Goal: Information Seeking & Learning: Check status

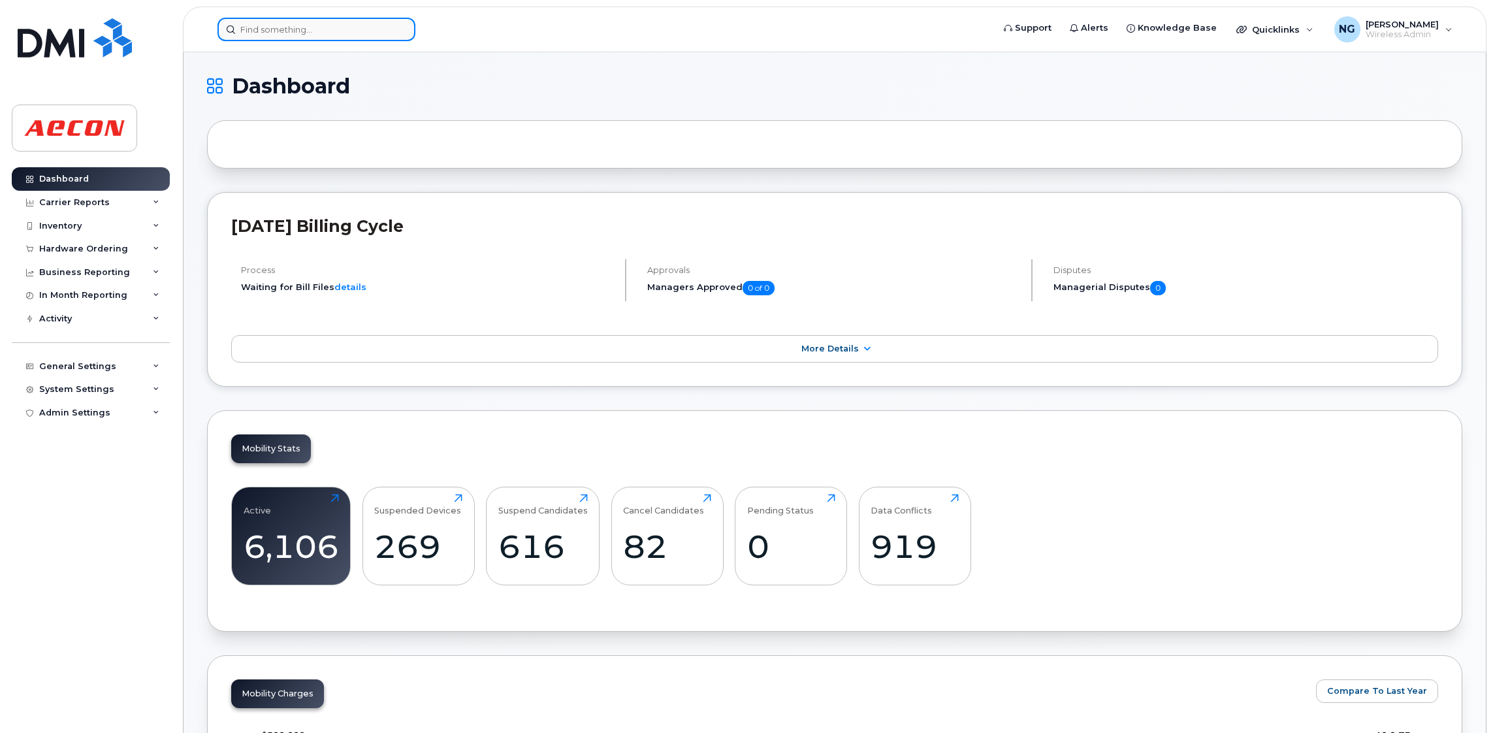
click at [316, 24] on input at bounding box center [316, 30] width 198 height 24
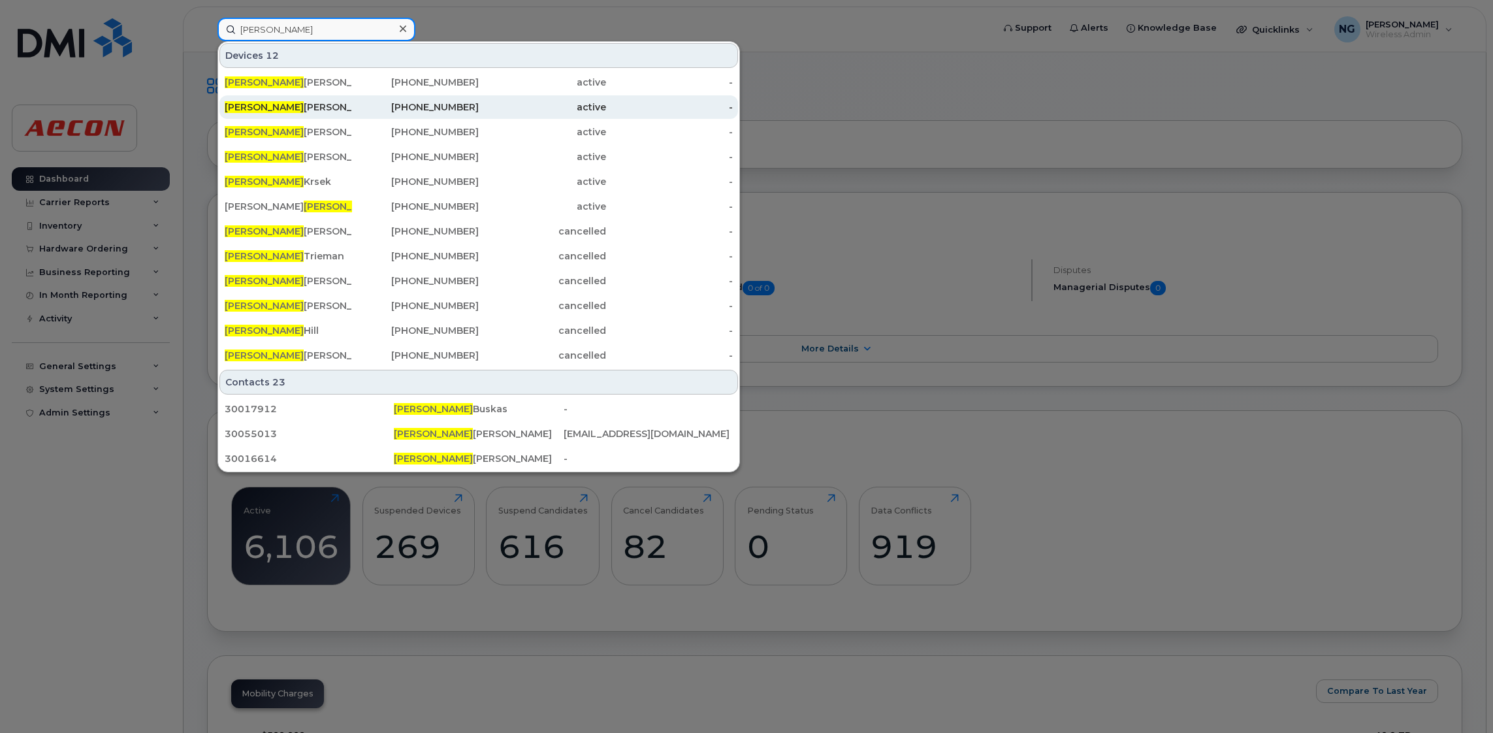
type input "[PERSON_NAME]"
click at [302, 107] on div "Diana Tarango" at bounding box center [288, 107] width 127 height 13
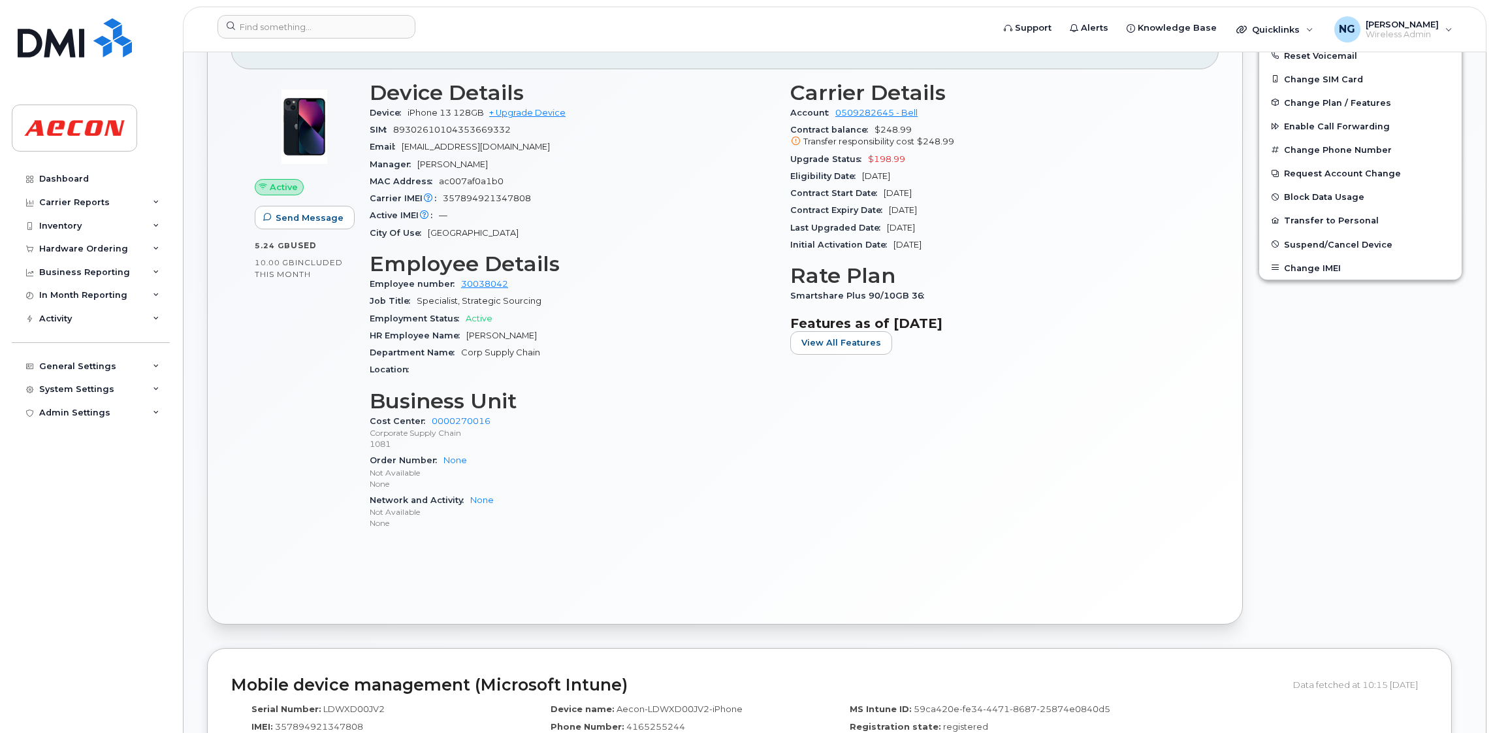
scroll to position [196, 0]
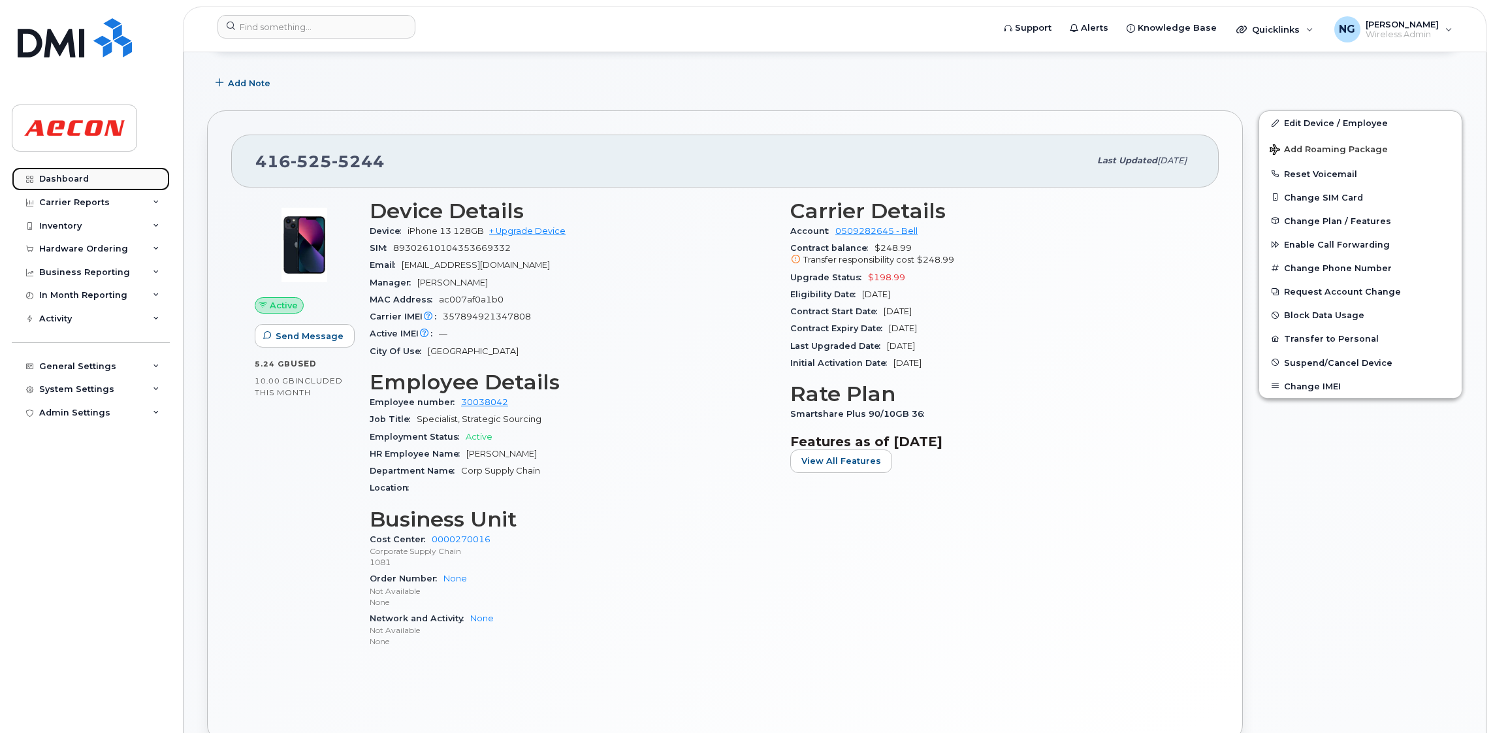
click at [40, 177] on div "Dashboard" at bounding box center [64, 179] width 50 height 10
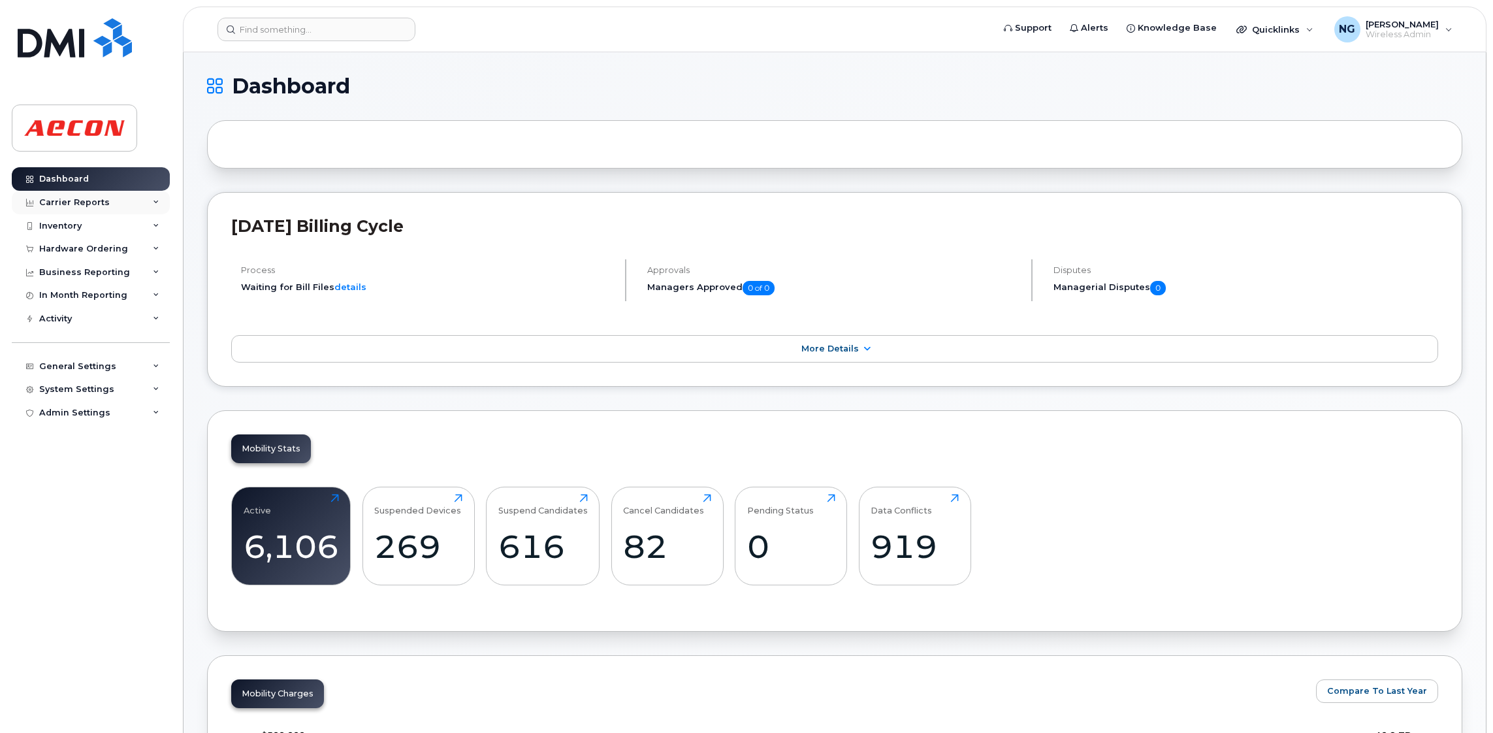
click at [70, 200] on div "Carrier Reports" at bounding box center [74, 202] width 71 height 10
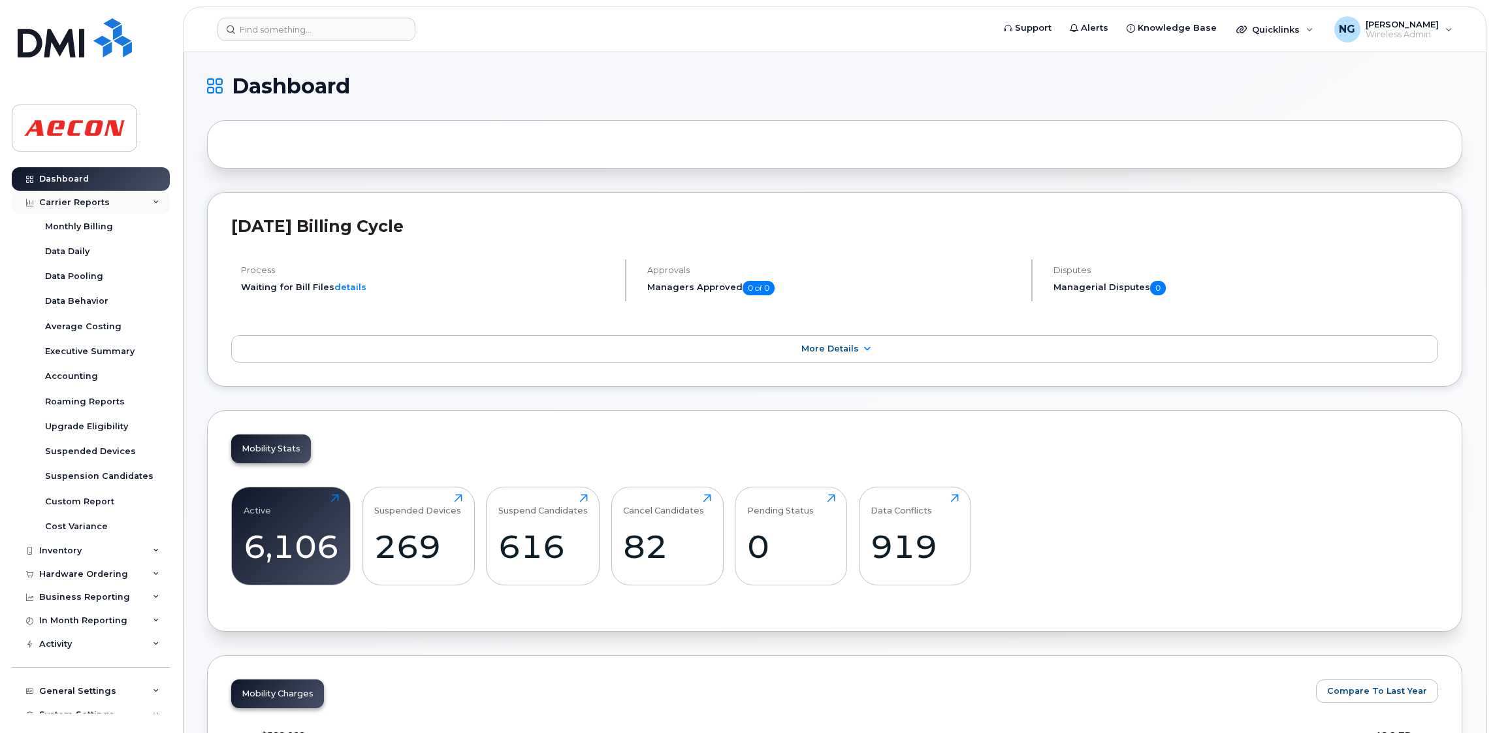
click at [73, 203] on div "Carrier Reports" at bounding box center [74, 202] width 71 height 10
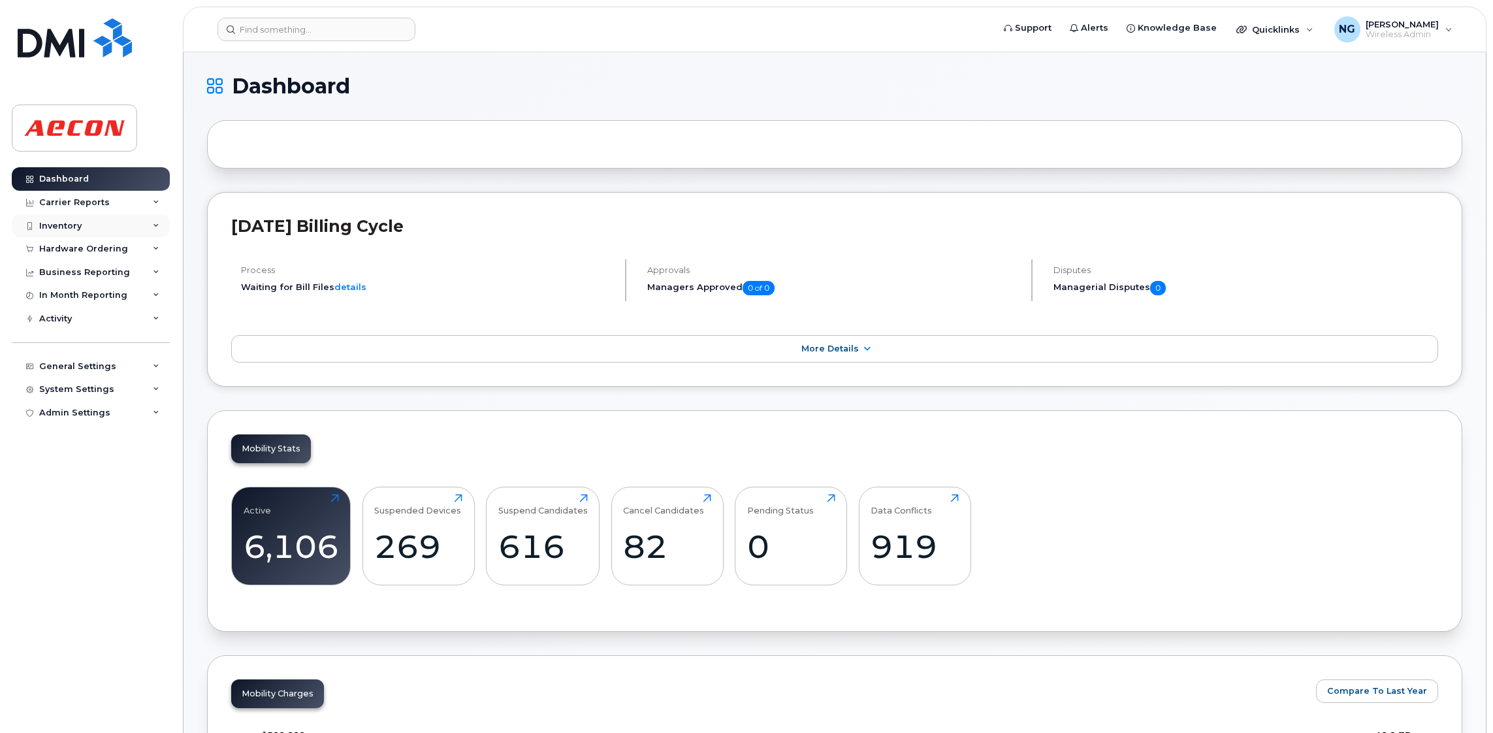
click at [57, 229] on div "Inventory" at bounding box center [60, 226] width 42 height 10
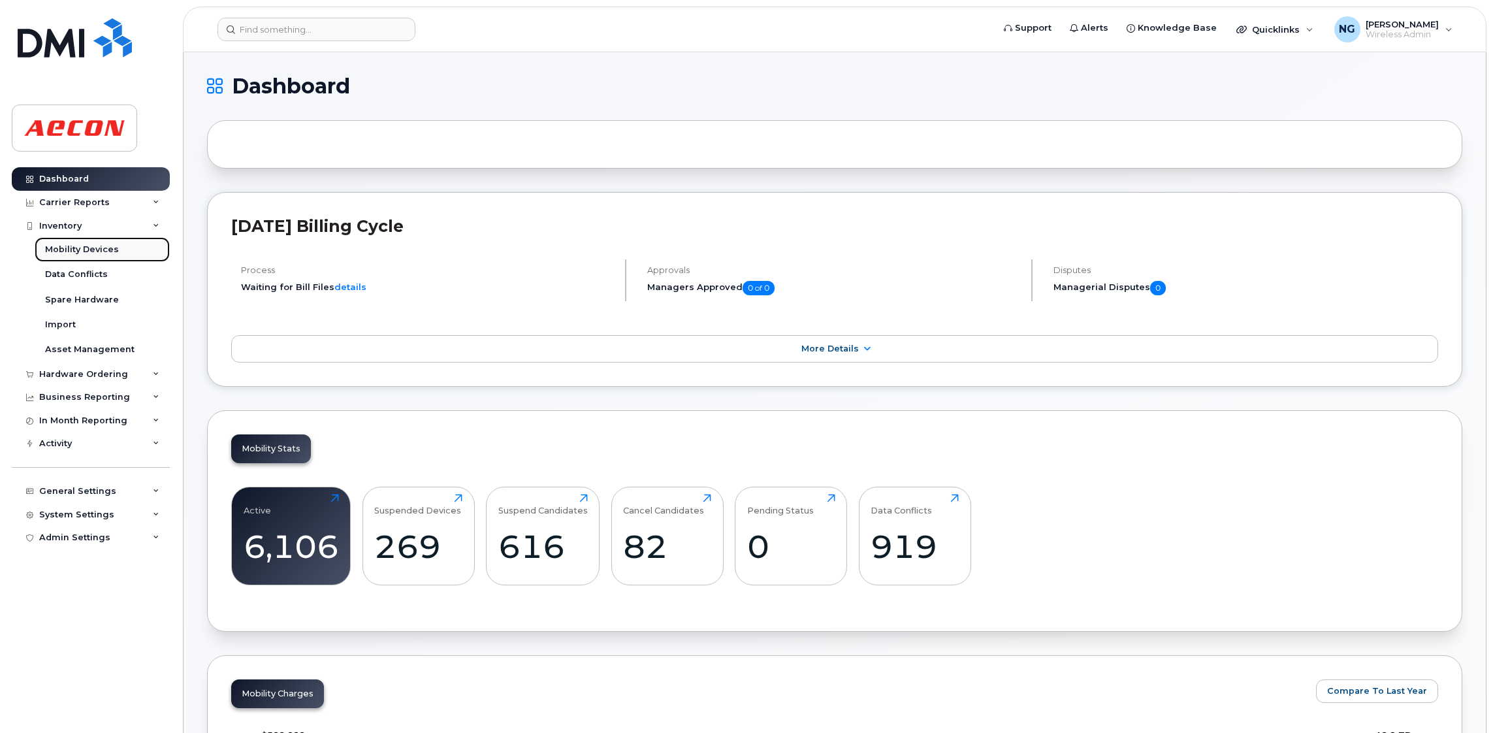
click at [92, 250] on div "Mobility Devices" at bounding box center [82, 250] width 74 height 12
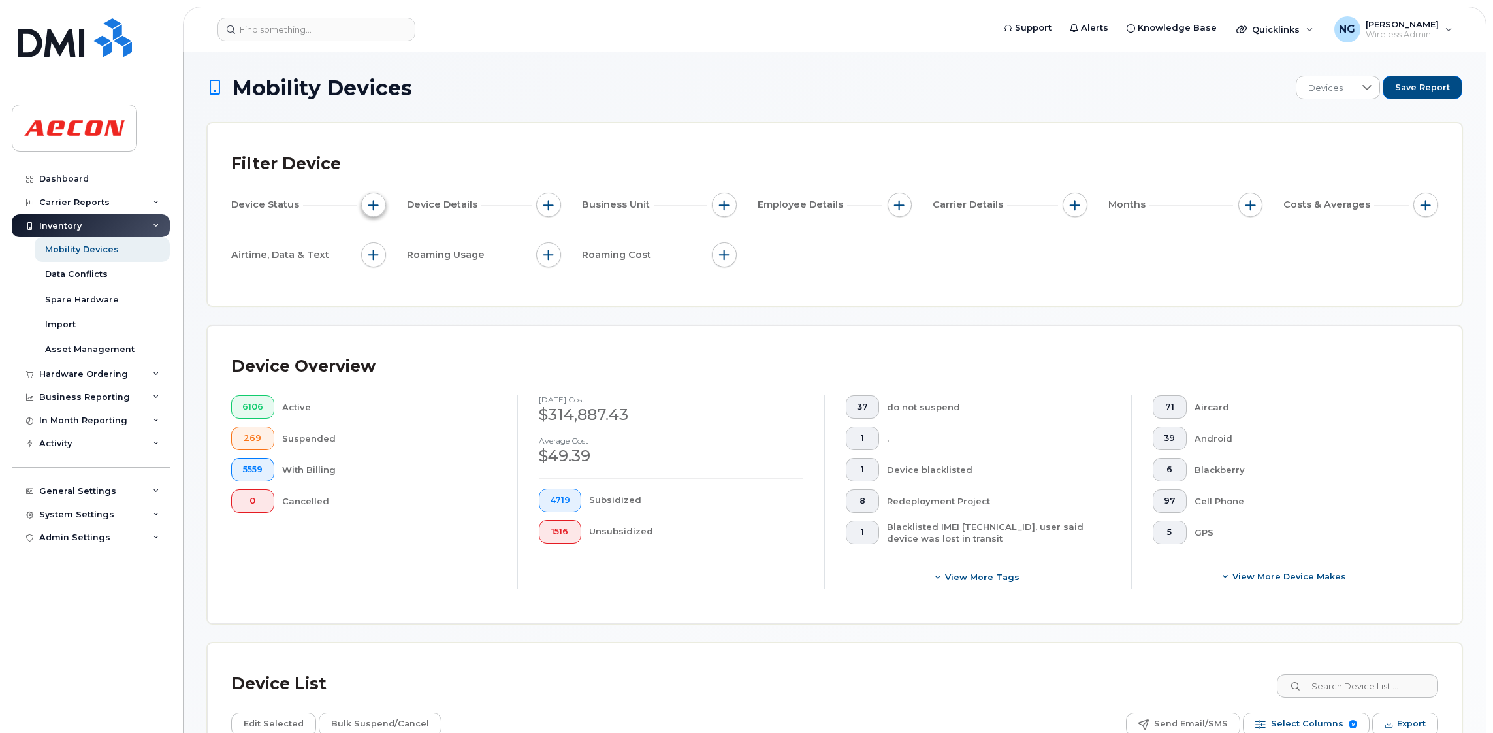
click at [373, 202] on span "button" at bounding box center [373, 205] width 10 height 10
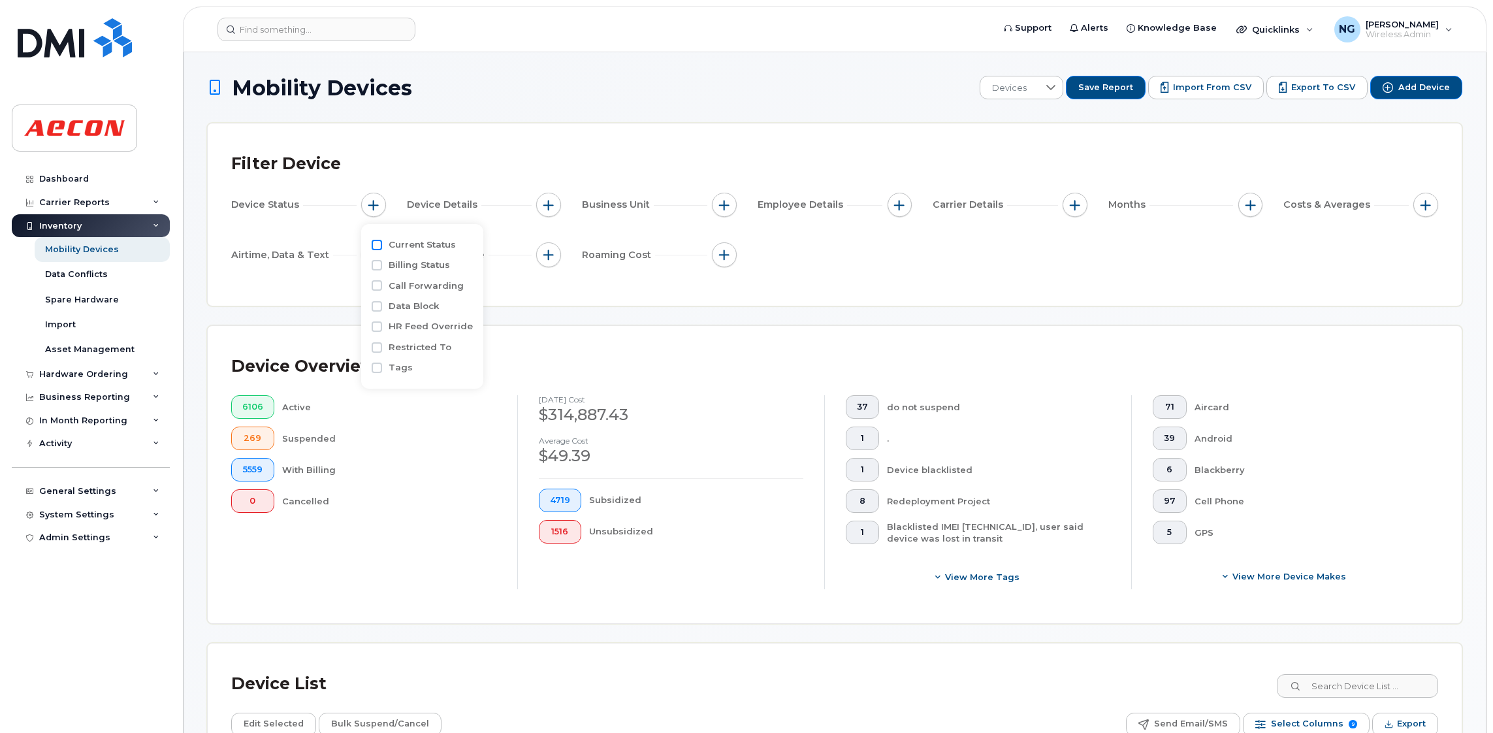
click at [377, 242] on input "Current Status" at bounding box center [377, 245] width 10 height 10
checkbox input "true"
click at [413, 271] on div "empty" at bounding box center [450, 269] width 118 height 22
click at [466, 286] on li "Active" at bounding box center [462, 297] width 144 height 23
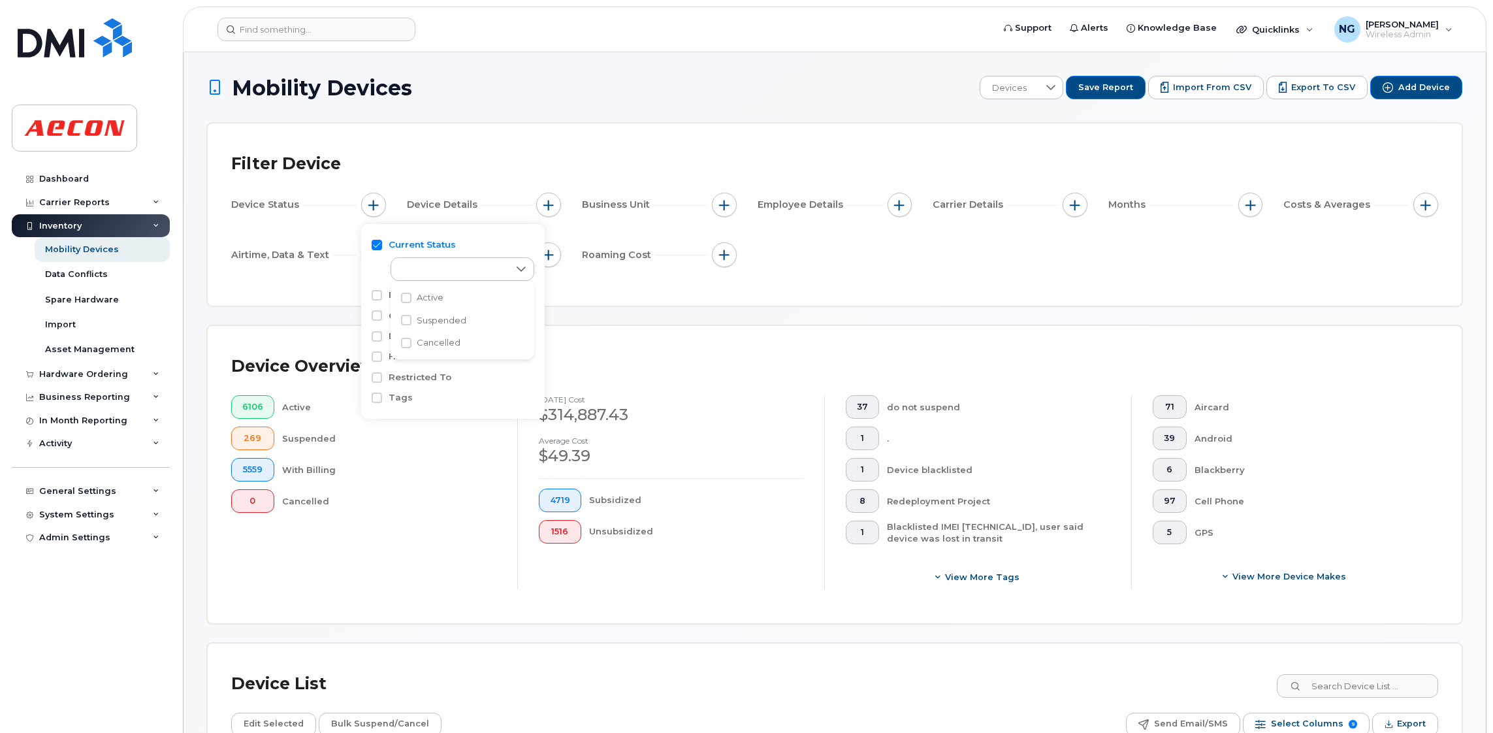
checkbox input "true"
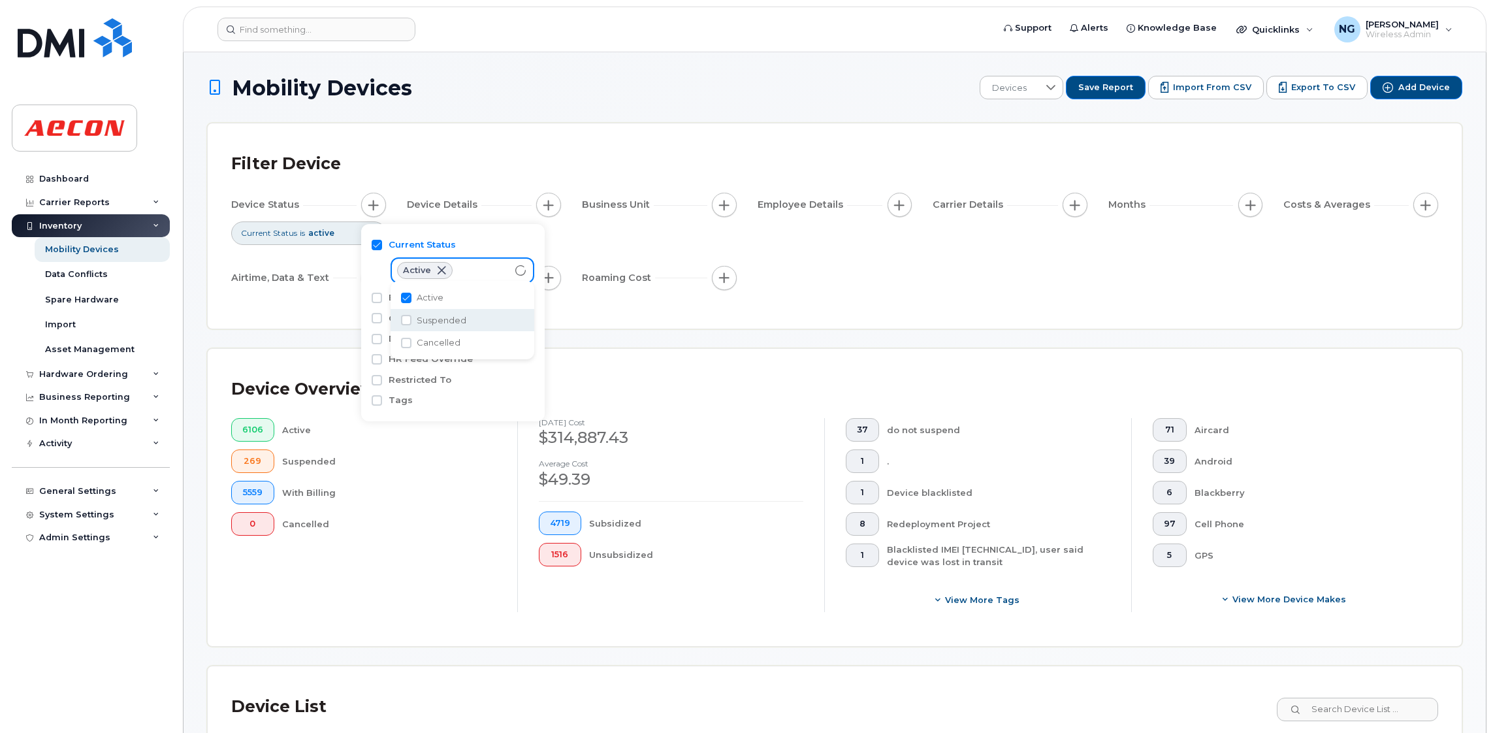
click at [461, 319] on span "Suspended" at bounding box center [442, 320] width 50 height 12
checkbox input "true"
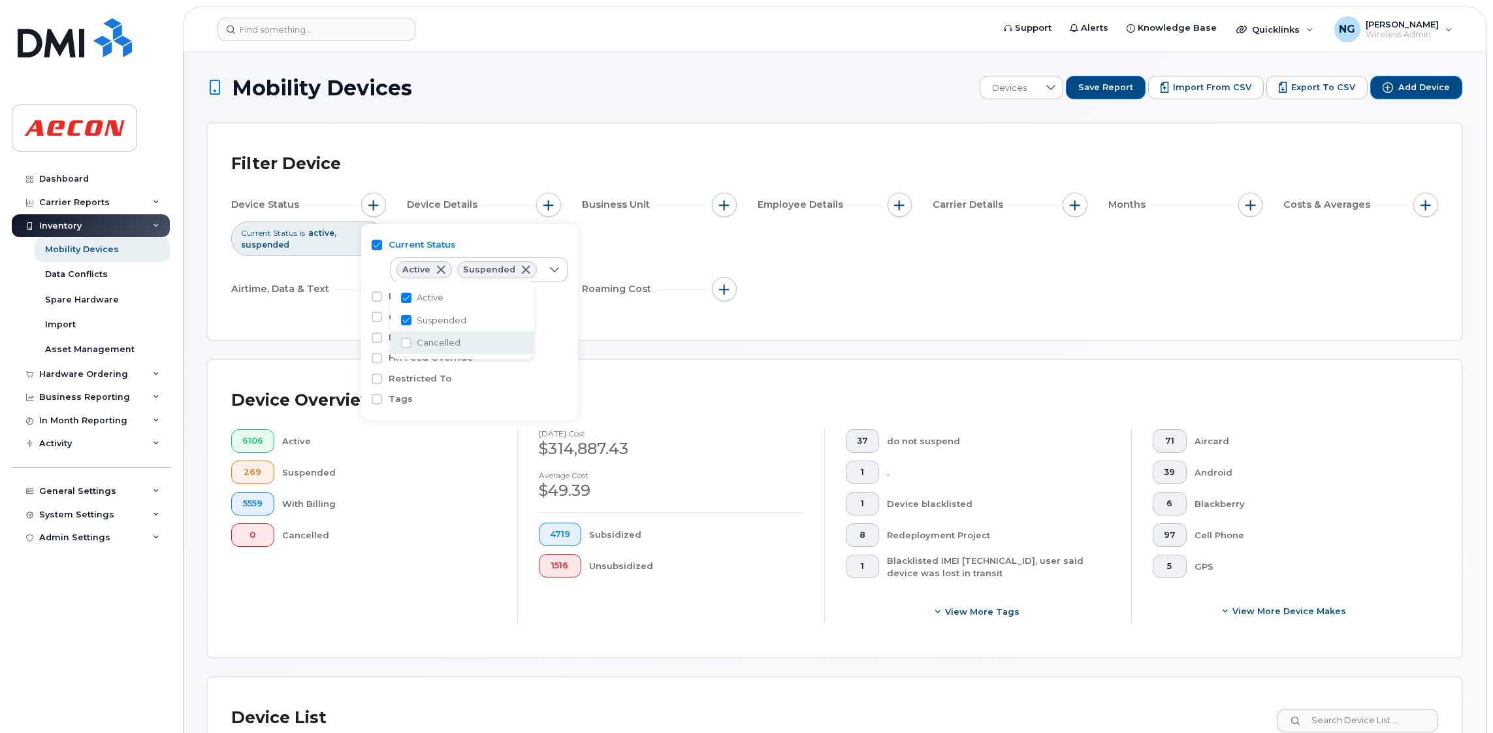
click at [458, 340] on li "Cancelled" at bounding box center [462, 342] width 144 height 23
checkbox input "true"
drag, startPoint x: 753, startPoint y: 419, endPoint x: 761, endPoint y: 415, distance: 9.3
click at [753, 420] on div "Device Overview 6106 Active 269 Suspended 5559 With Billing 0 Cancelled Septemb…" at bounding box center [834, 508] width 1207 height 250
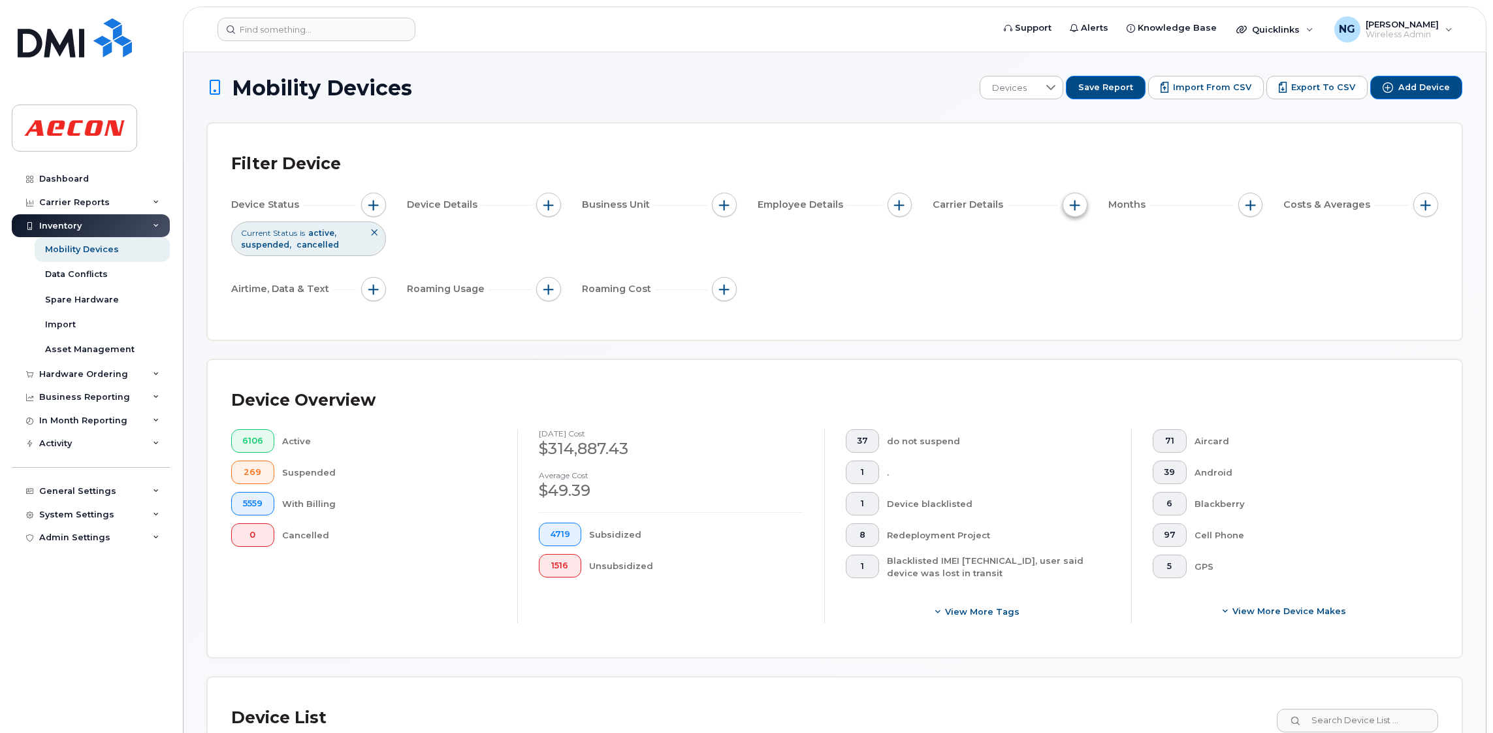
click at [1070, 200] on span "button" at bounding box center [1075, 205] width 10 height 10
click at [1104, 242] on label "Carrier" at bounding box center [1106, 244] width 33 height 12
click at [1083, 242] on input "Carrier" at bounding box center [1078, 245] width 10 height 10
checkbox input "true"
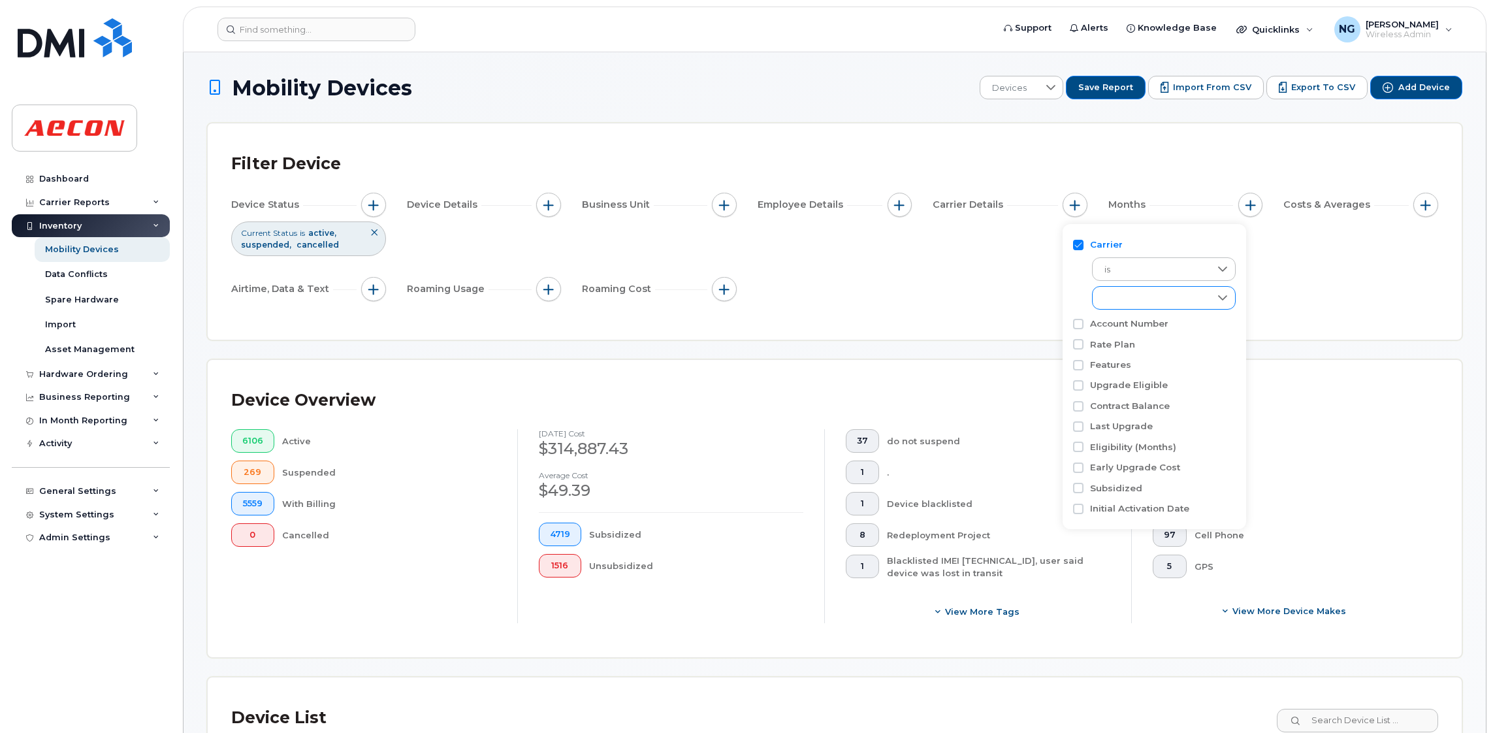
click at [1141, 302] on div "empty" at bounding box center [1151, 298] width 118 height 22
click at [1141, 344] on li "Bell" at bounding box center [1164, 354] width 144 height 23
checkbox input "true"
drag, startPoint x: 1149, startPoint y: 372, endPoint x: 1149, endPoint y: 387, distance: 15.0
click at [1149, 373] on span "Bell Distribution" at bounding box center [1151, 376] width 67 height 12
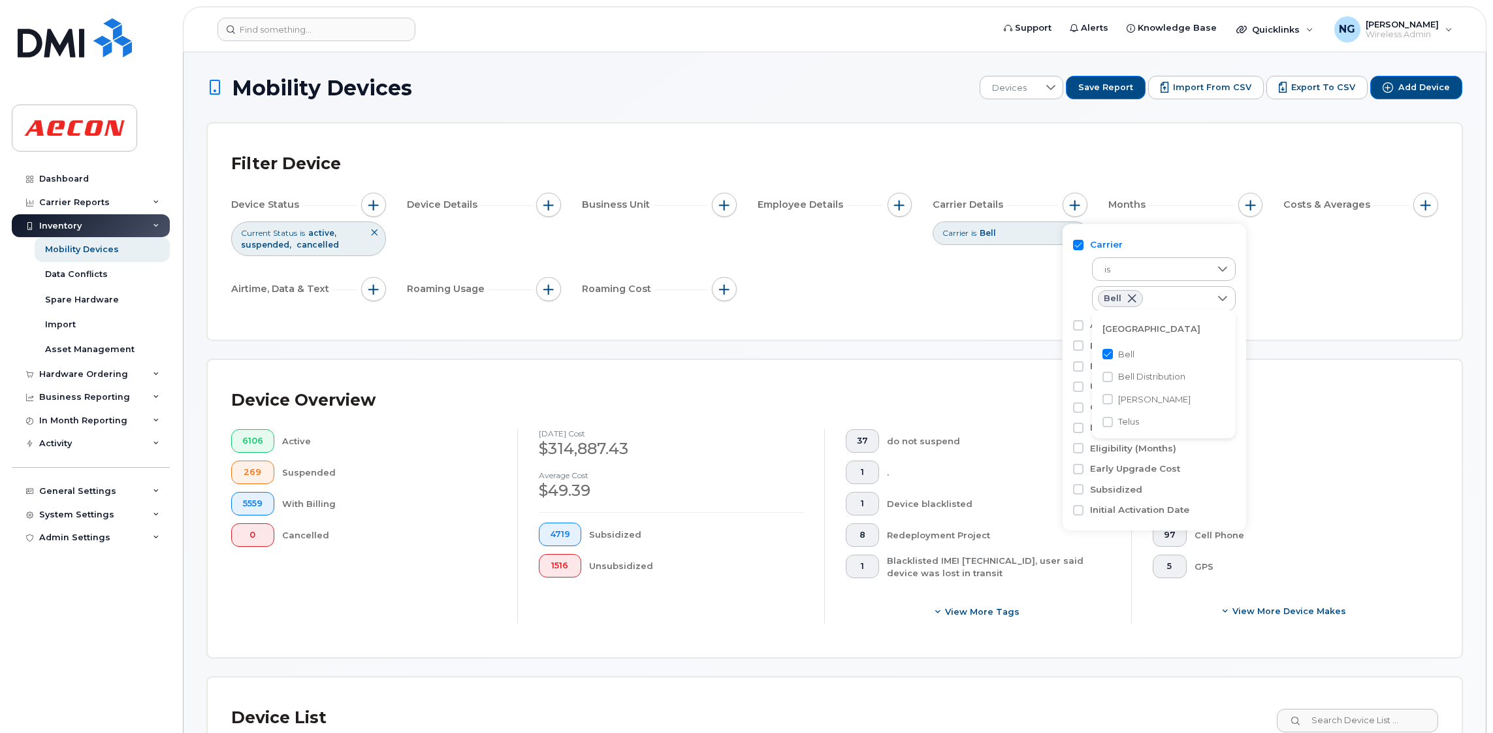
checkbox input "true"
click at [1145, 401] on span "[PERSON_NAME]" at bounding box center [1154, 399] width 72 height 12
checkbox input "true"
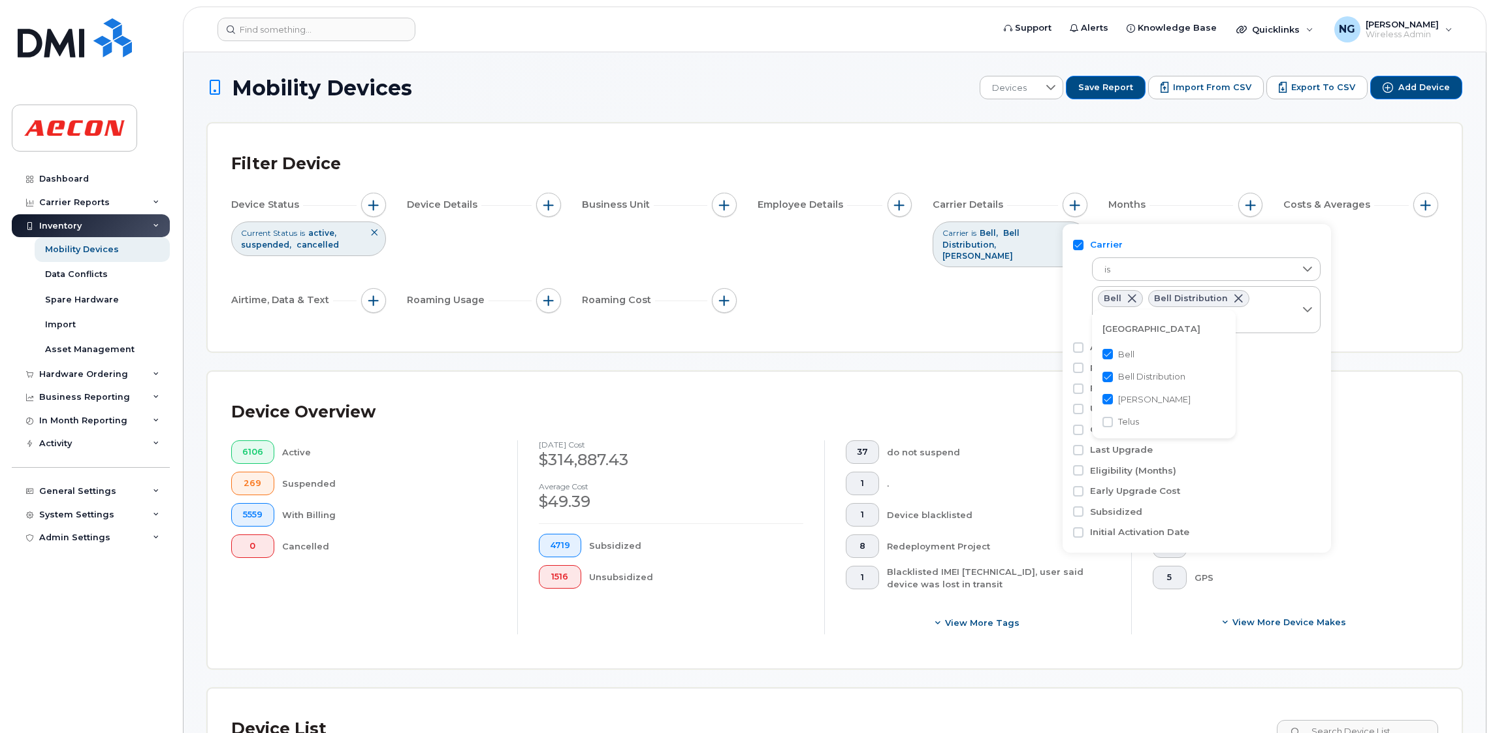
click at [1134, 426] on span "Telus" at bounding box center [1128, 421] width 21 height 12
checkbox input "true"
click at [1388, 503] on div "Blackberry" at bounding box center [1305, 515] width 223 height 24
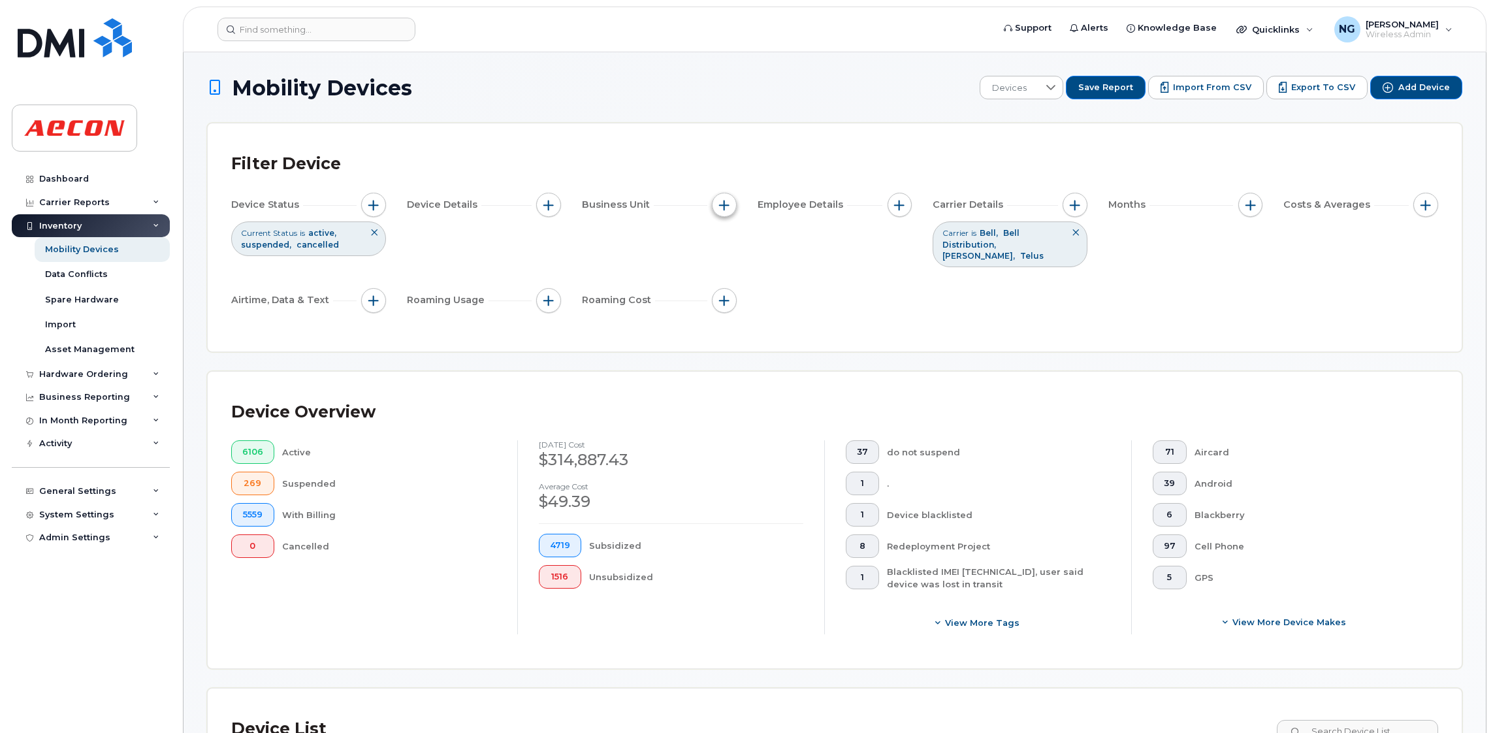
click at [729, 204] on button "button" at bounding box center [724, 205] width 25 height 25
click at [1122, 326] on div "Filter Device Device Status Current Status is active suspended cancelled Device…" at bounding box center [835, 237] width 1254 height 228
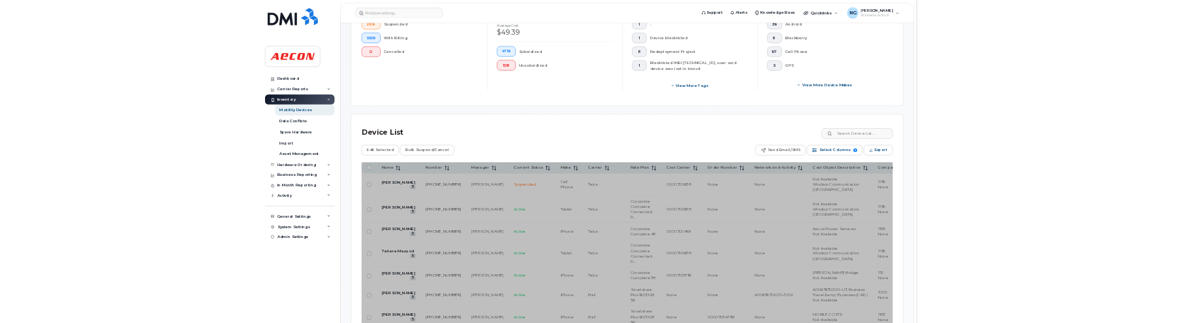
scroll to position [587, 0]
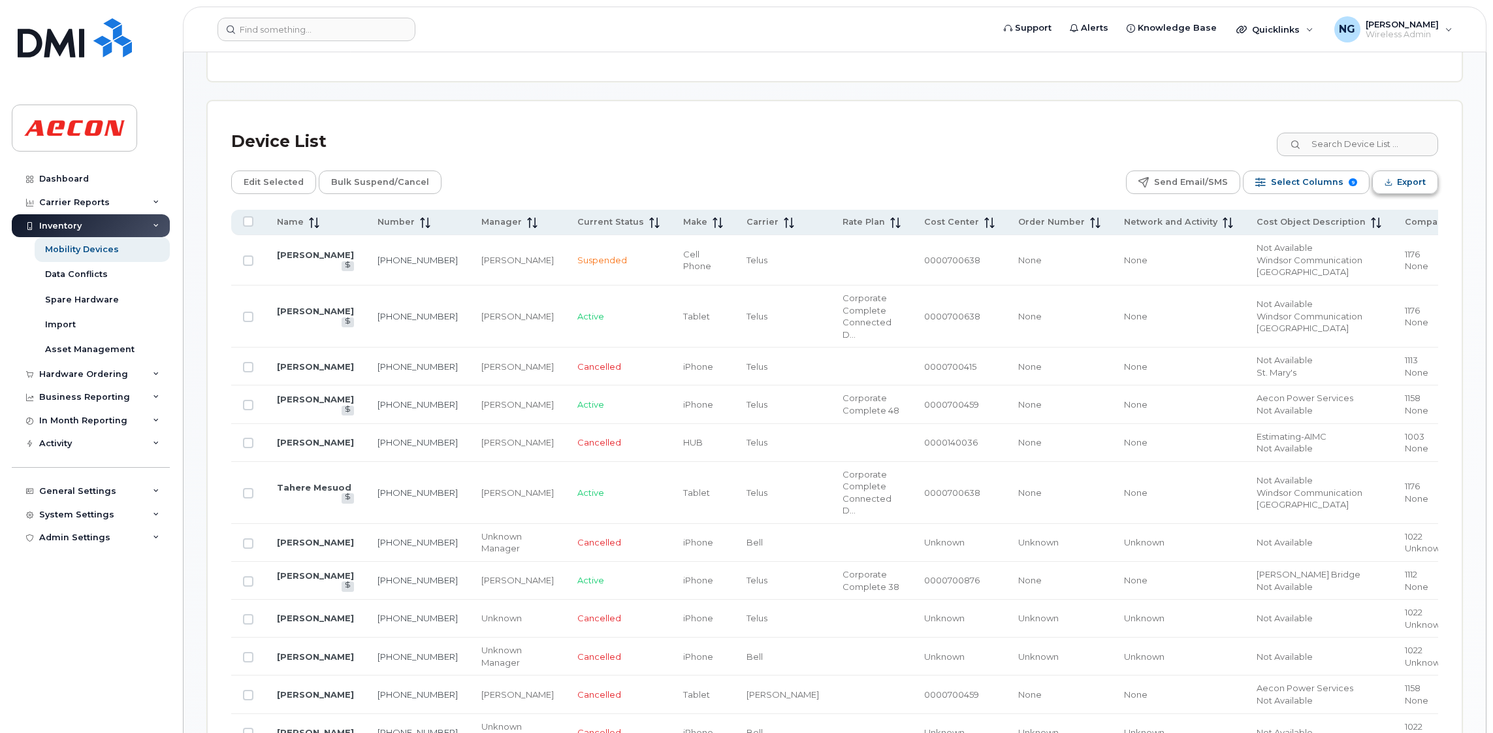
click at [1405, 172] on span "Export" at bounding box center [1411, 182] width 29 height 20
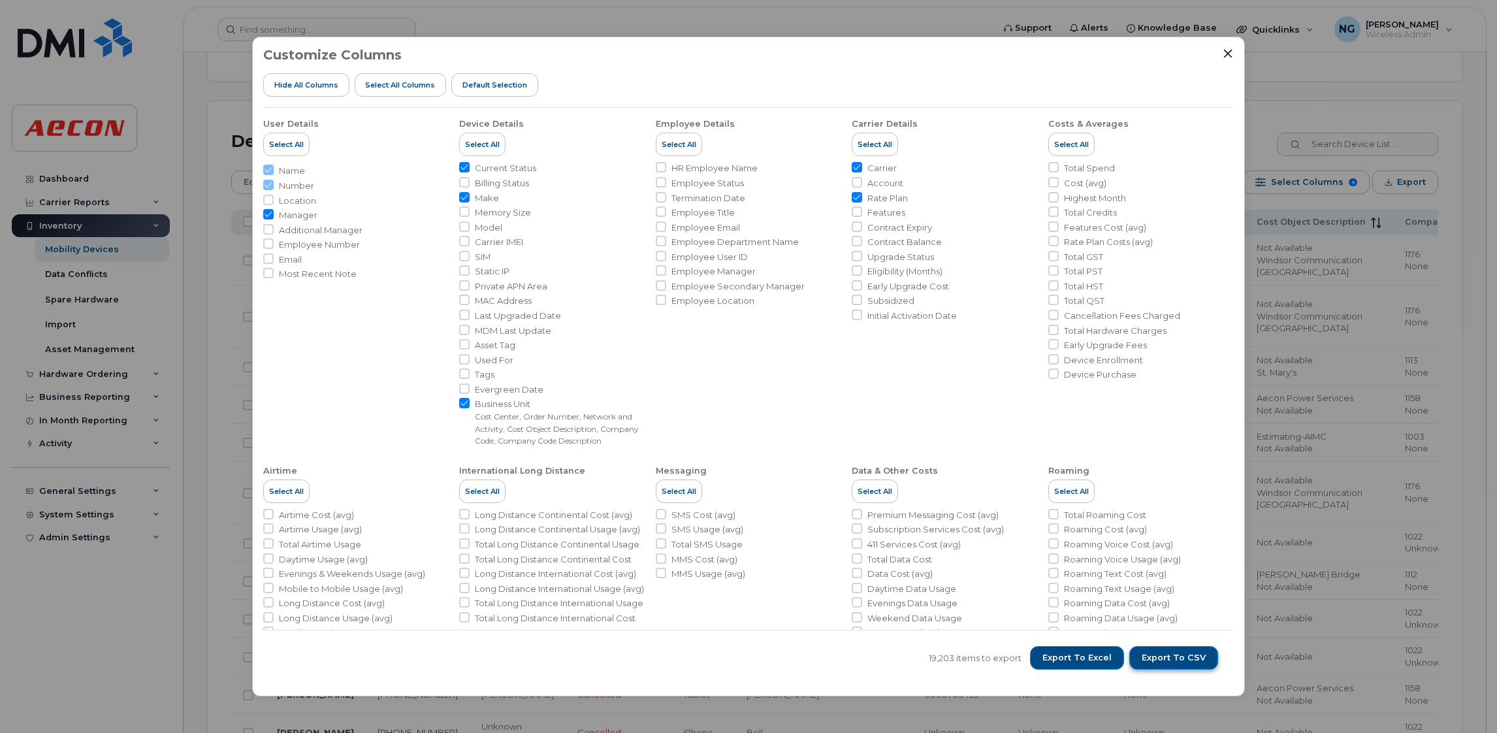
click at [1181, 653] on span "Export to CSV" at bounding box center [1173, 658] width 64 height 12
click at [1337, 560] on div "Customize Columns Hide All Columns Select all Columns Default Selection User De…" at bounding box center [748, 366] width 1497 height 733
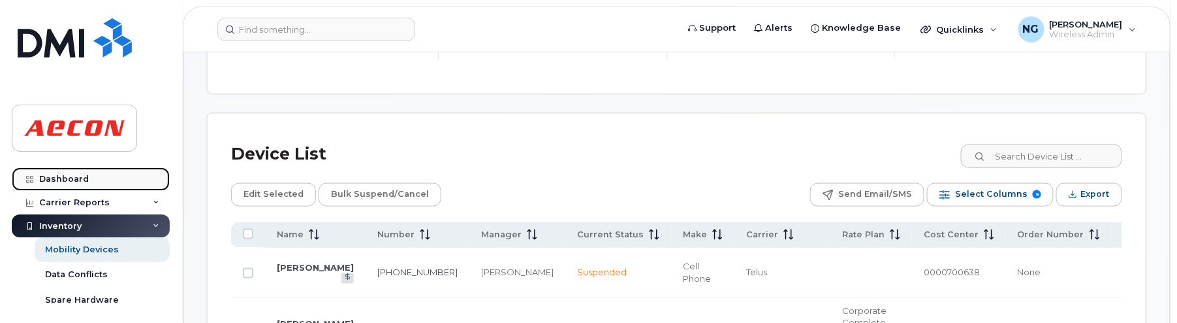
click at [91, 183] on link "Dashboard" at bounding box center [91, 179] width 158 height 24
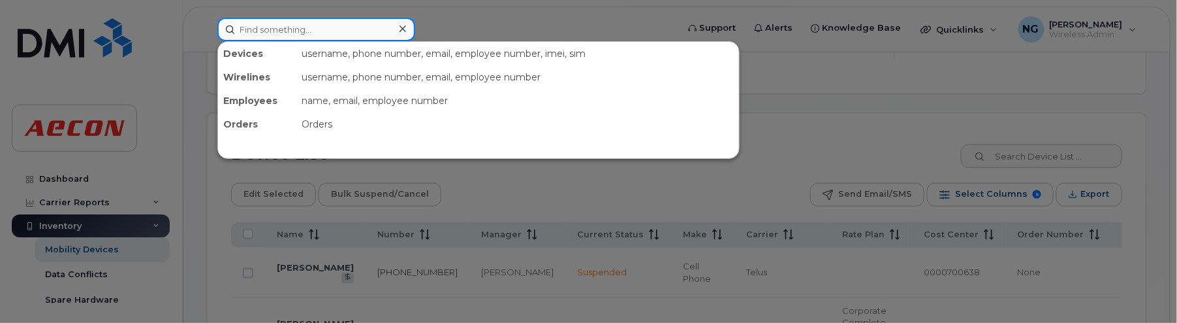
click at [275, 26] on input at bounding box center [316, 30] width 198 height 24
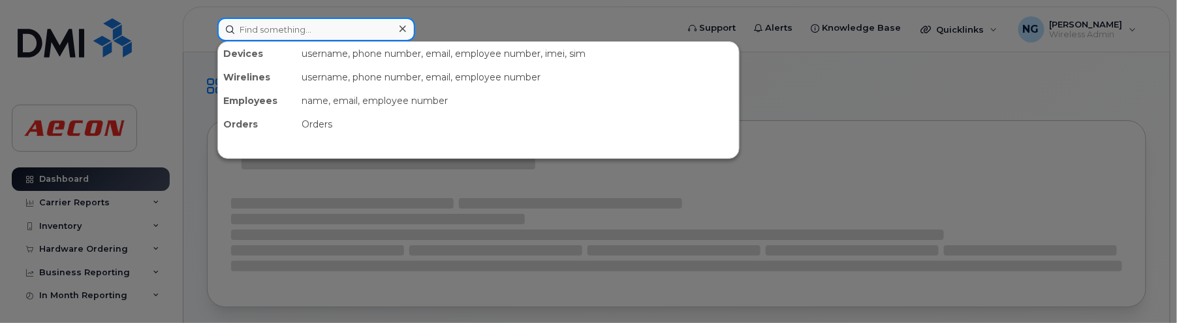
click at [308, 30] on input at bounding box center [316, 30] width 198 height 24
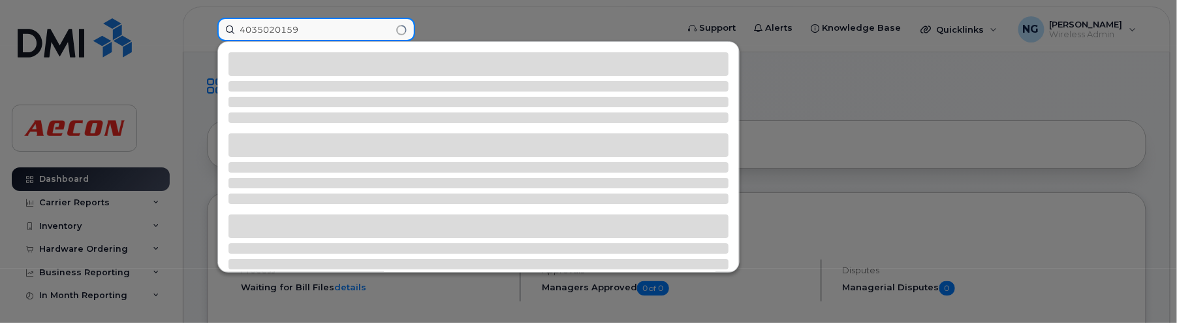
type input "4035020159"
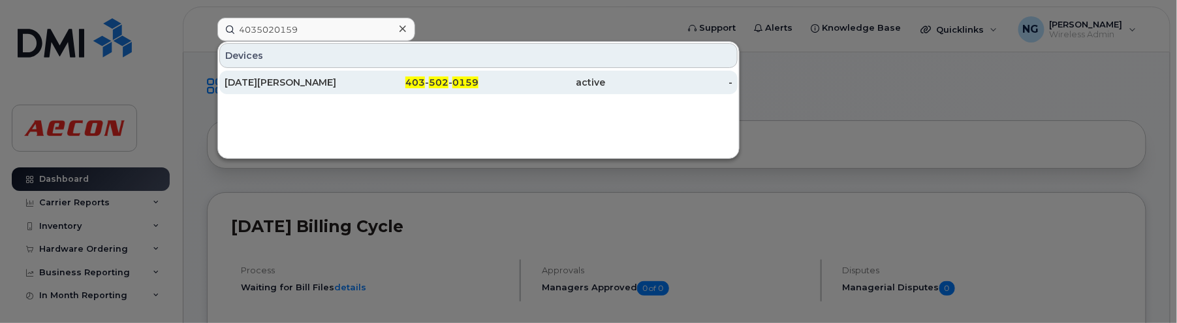
click at [594, 74] on div "active" at bounding box center [542, 83] width 127 height 24
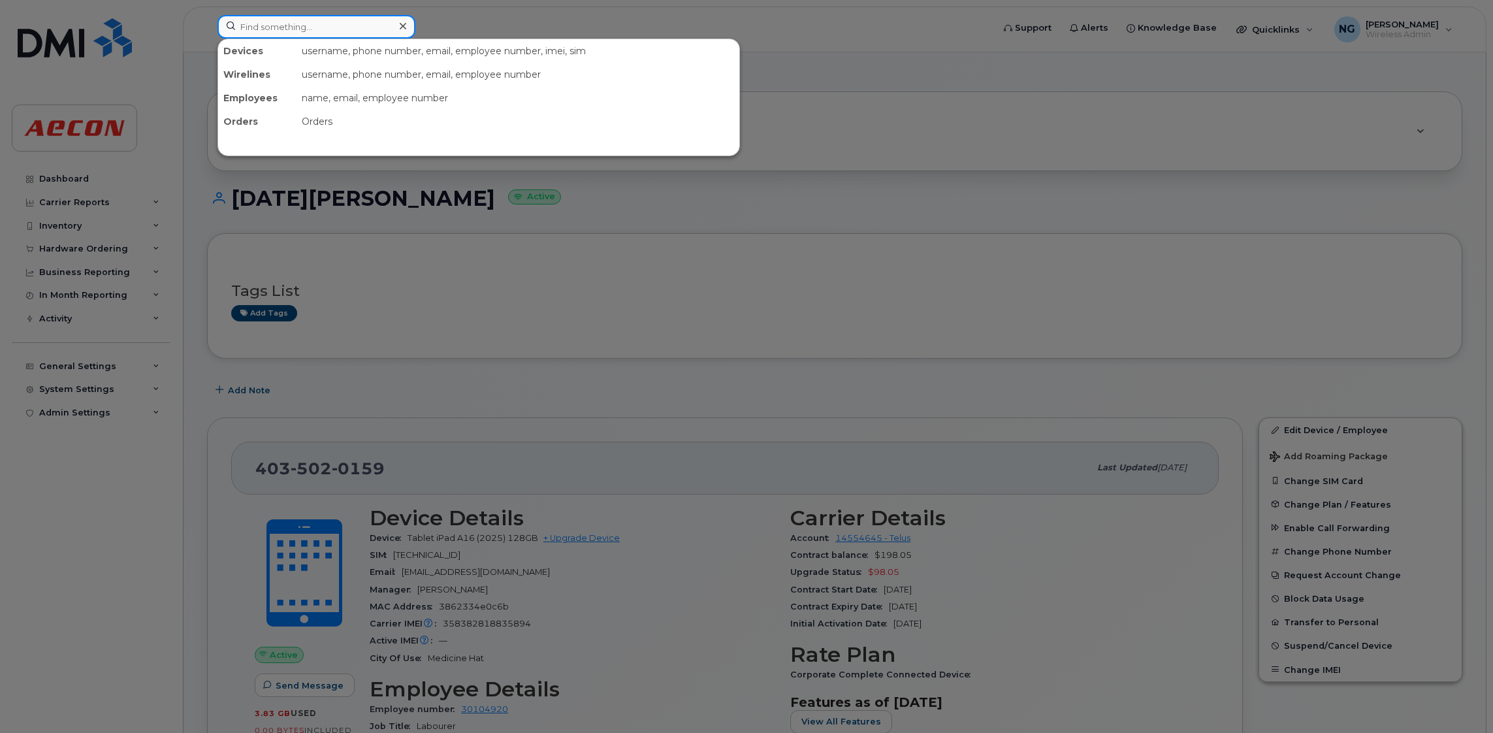
drag, startPoint x: 336, startPoint y: 31, endPoint x: 344, endPoint y: 9, distance: 22.9
click at [336, 29] on input at bounding box center [316, 27] width 198 height 24
type input "4162063601"
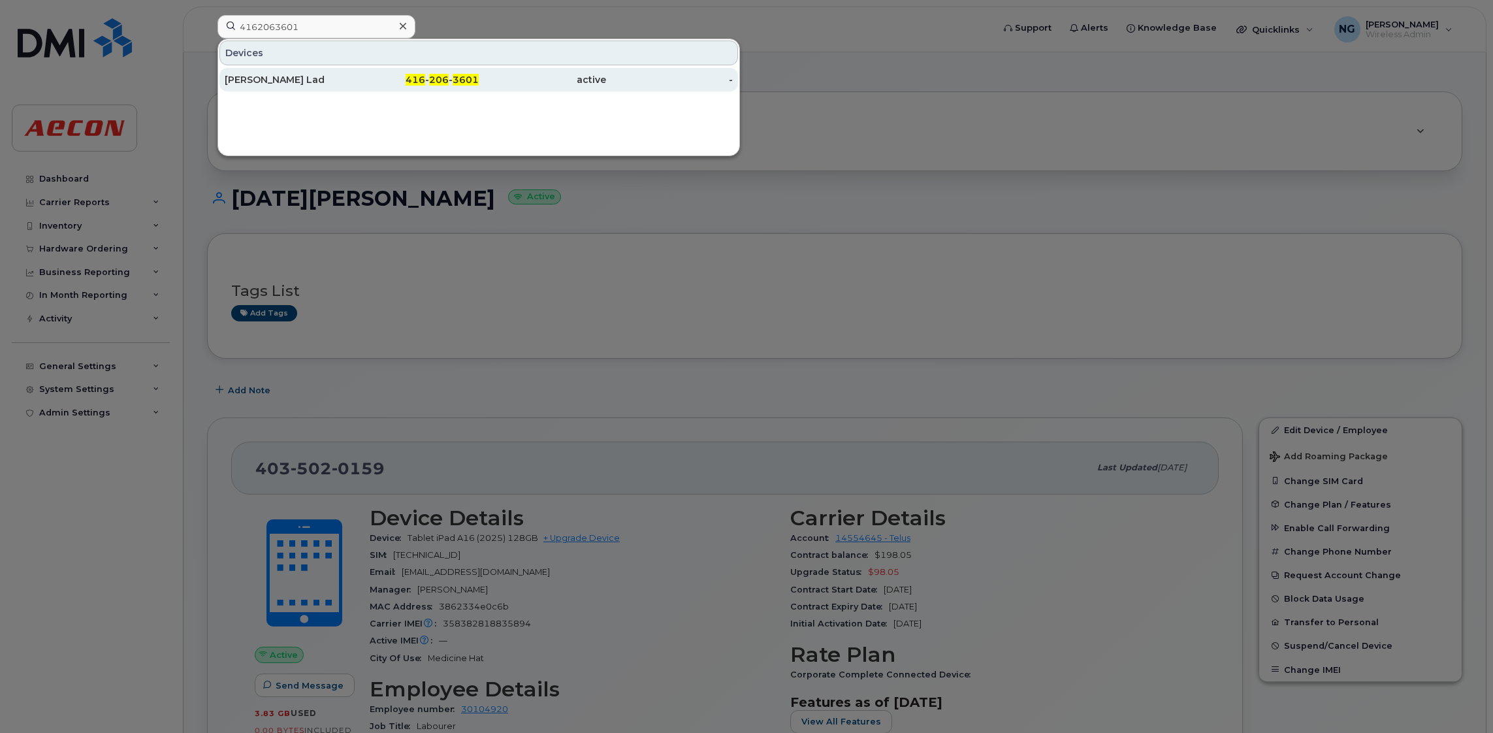
click at [593, 83] on div "active" at bounding box center [542, 79] width 127 height 13
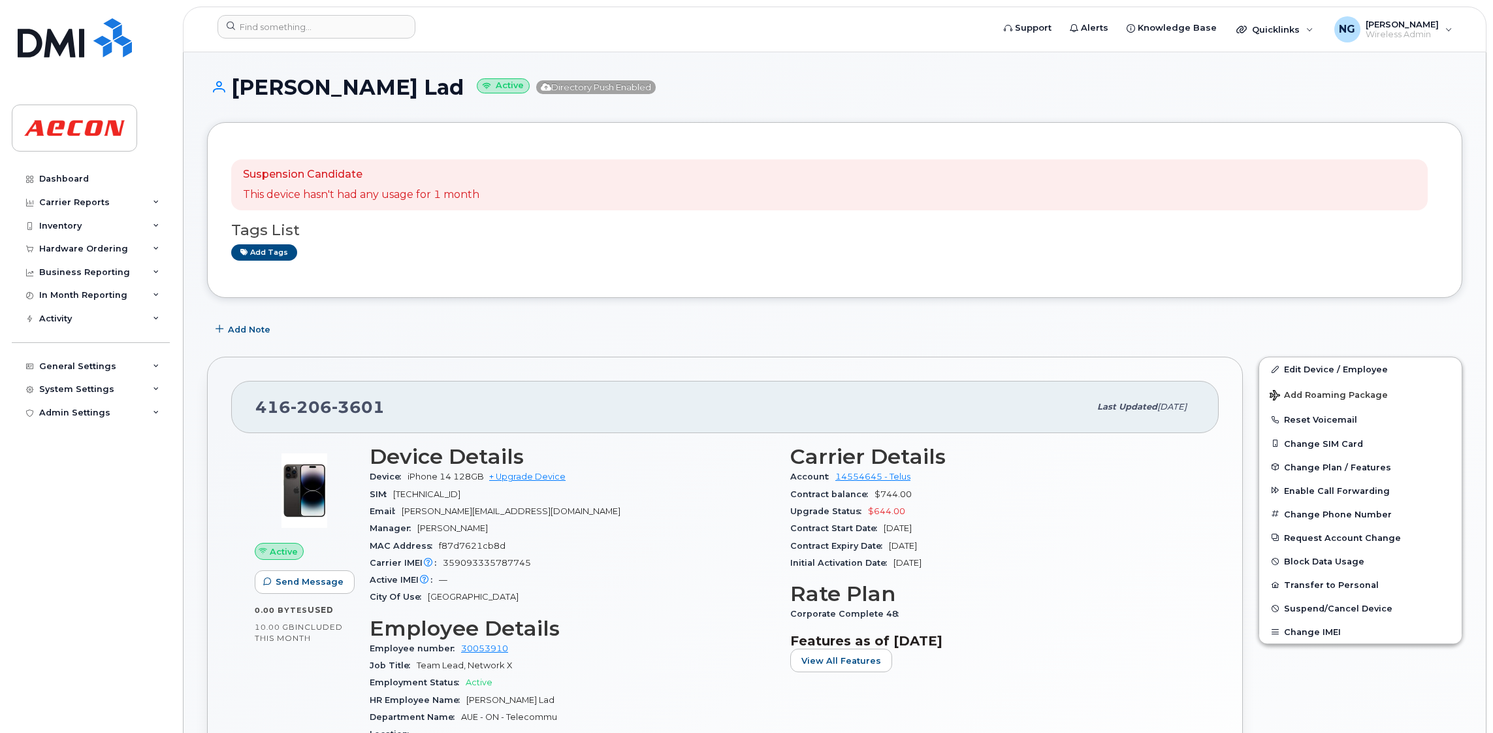
click at [970, 662] on section "Features as of [DATE] View All Features" at bounding box center [992, 652] width 405 height 39
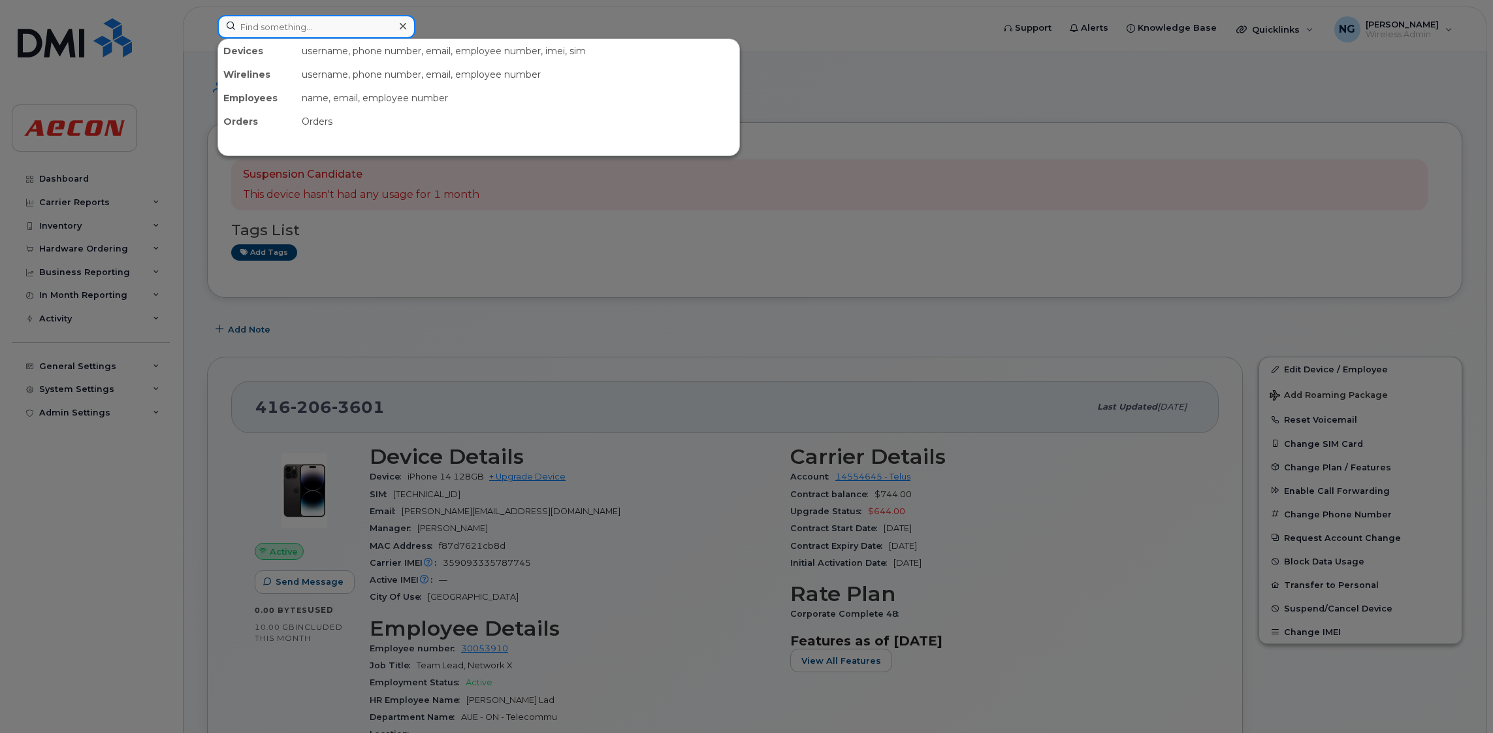
click at [283, 35] on input at bounding box center [316, 27] width 198 height 24
type input "4373475270"
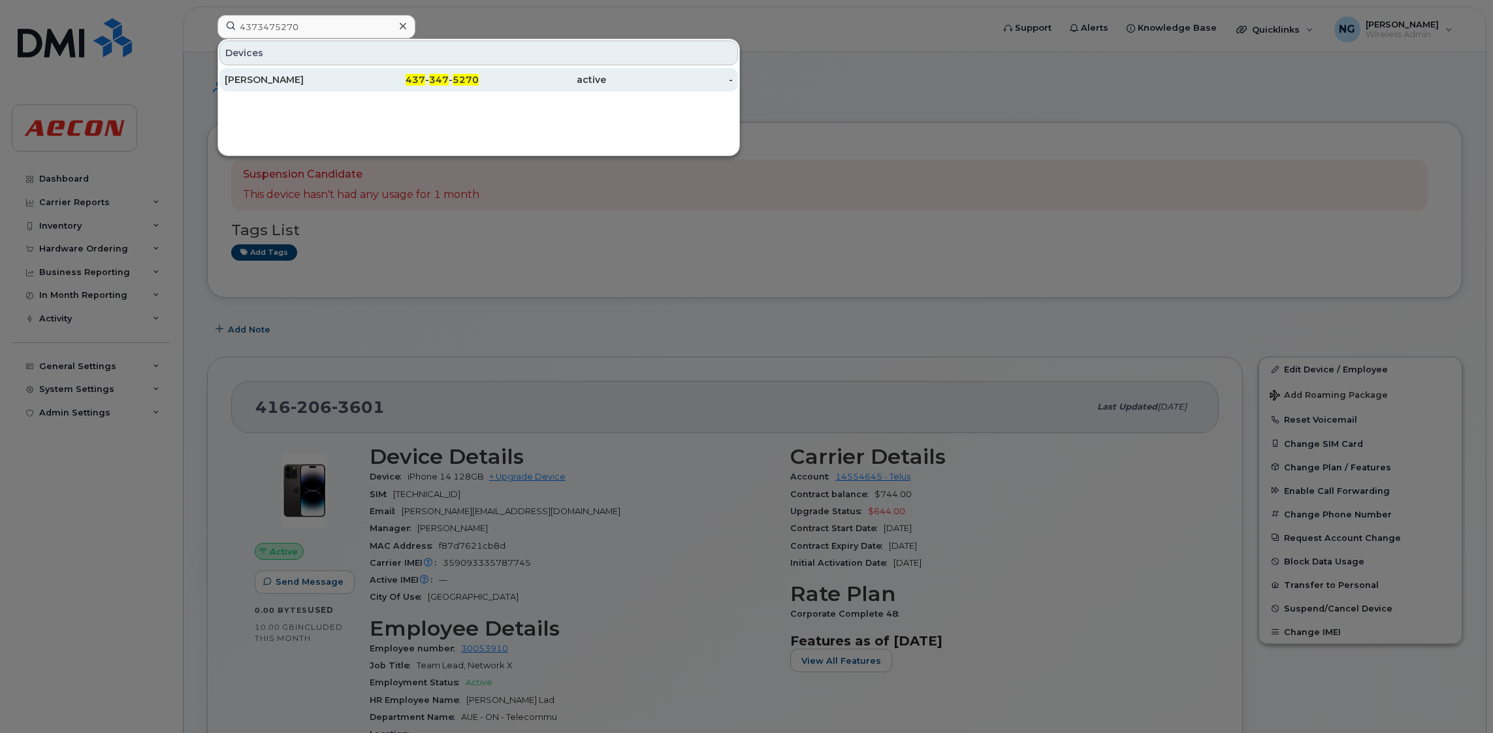
click at [425, 78] on span "437" at bounding box center [416, 80] width 20 height 12
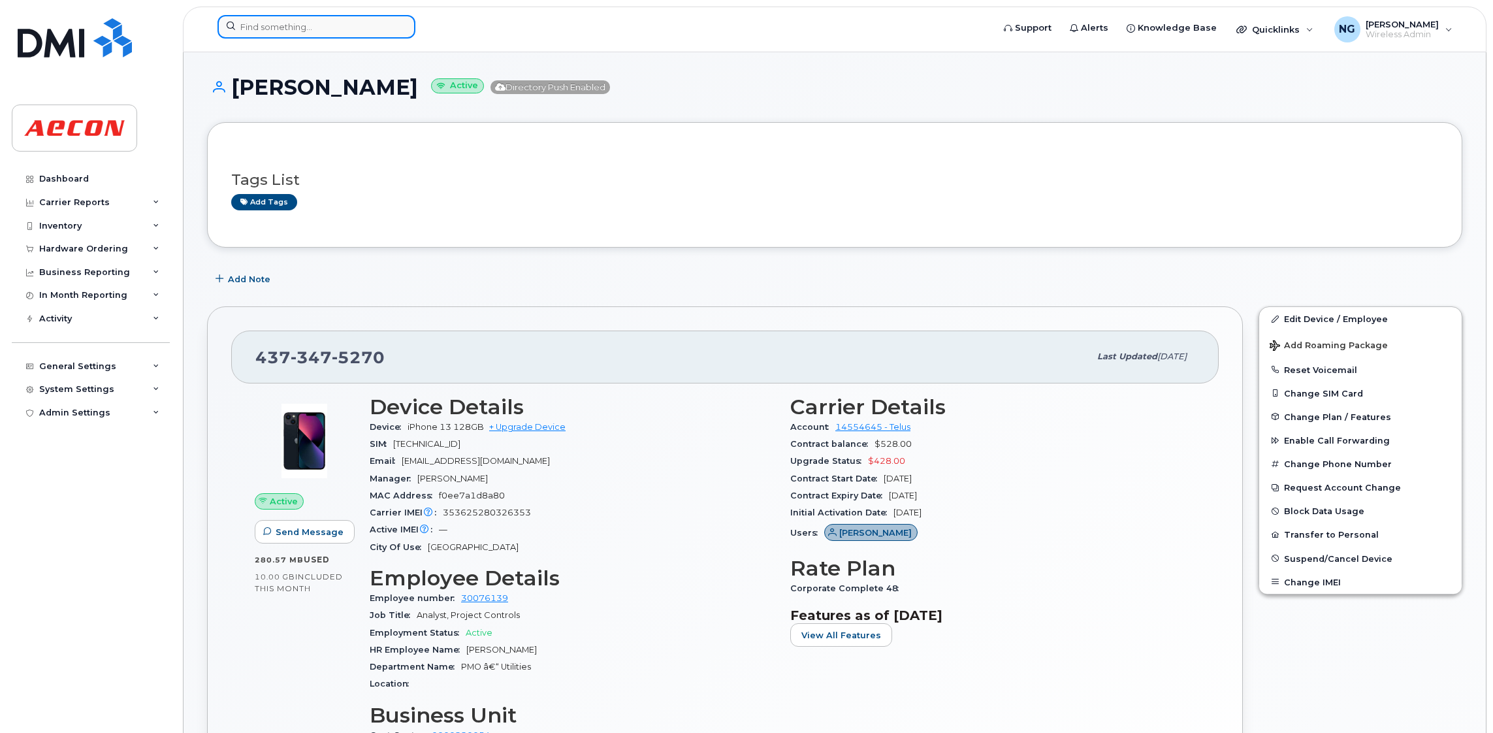
click at [359, 30] on input at bounding box center [316, 27] width 198 height 24
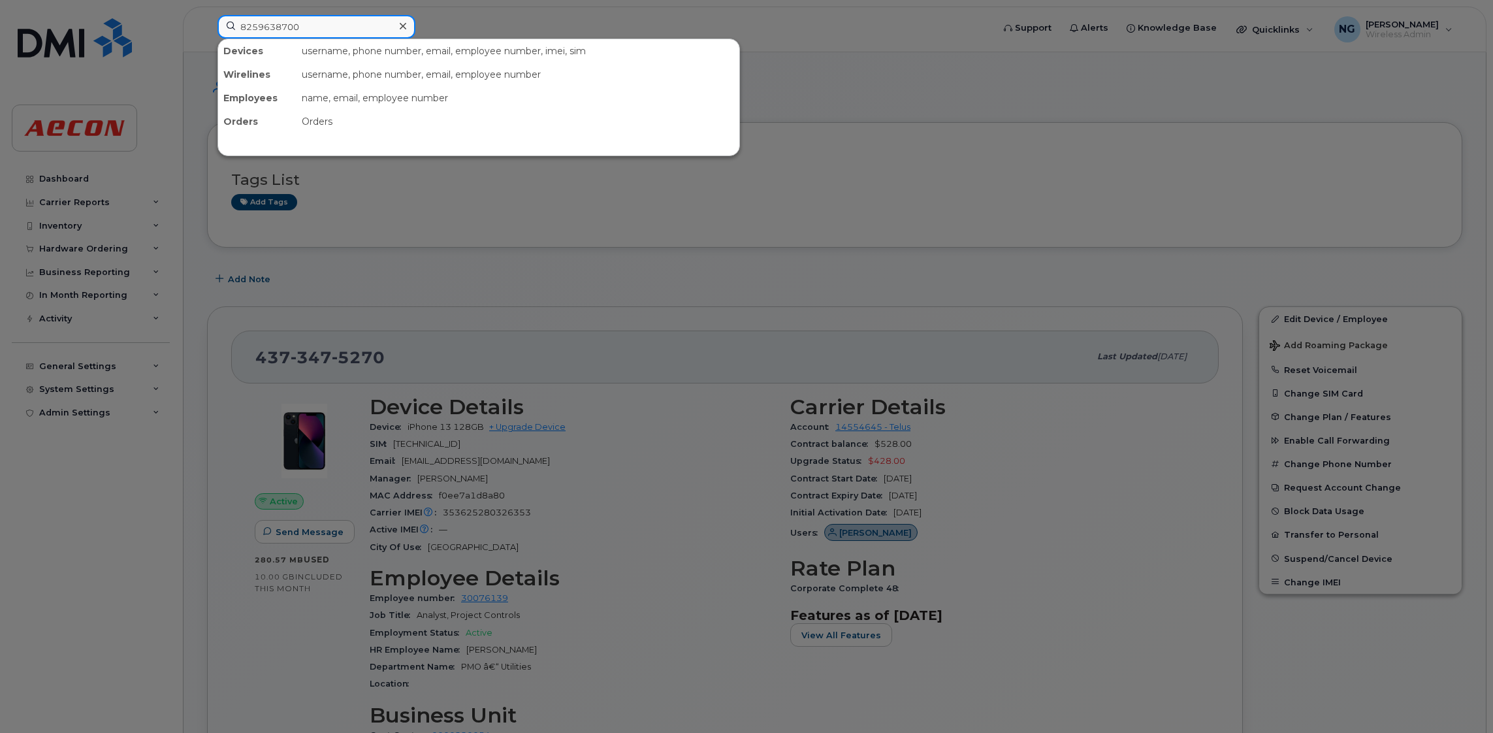
type input "8259638700"
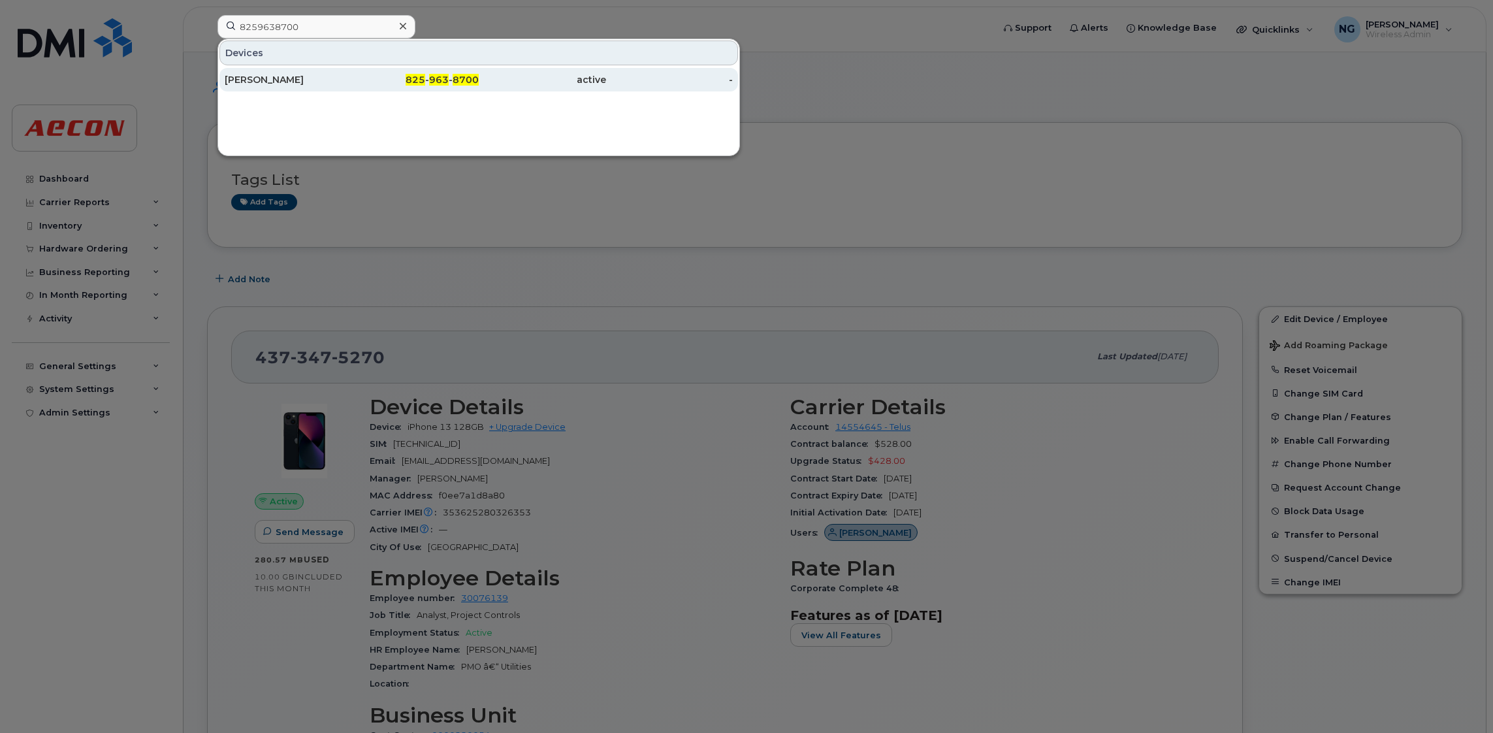
click at [428, 74] on div "825 - 963 - 8700" at bounding box center [415, 79] width 127 height 13
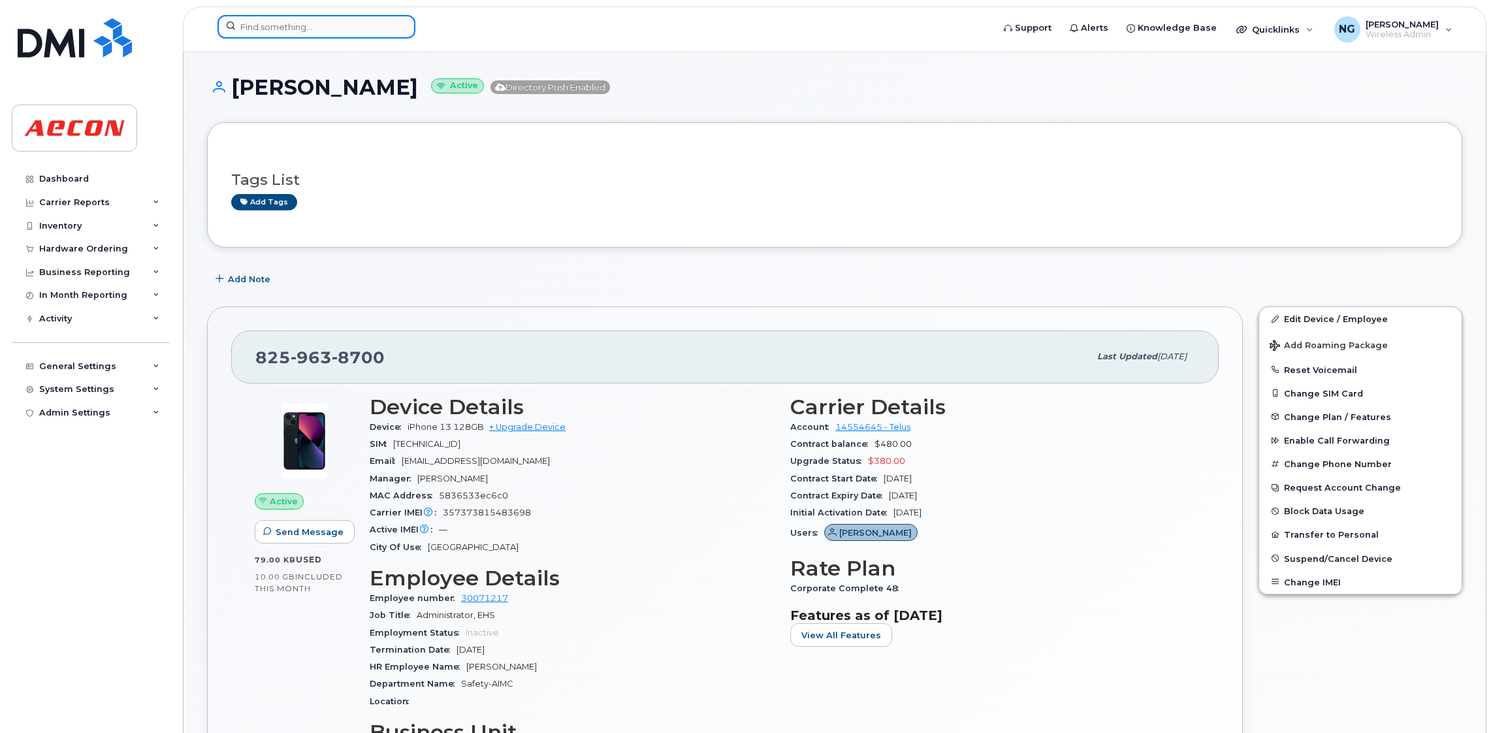
drag, startPoint x: 313, startPoint y: 20, endPoint x: 319, endPoint y: 17, distance: 7.3
click at [313, 20] on input at bounding box center [316, 27] width 198 height 24
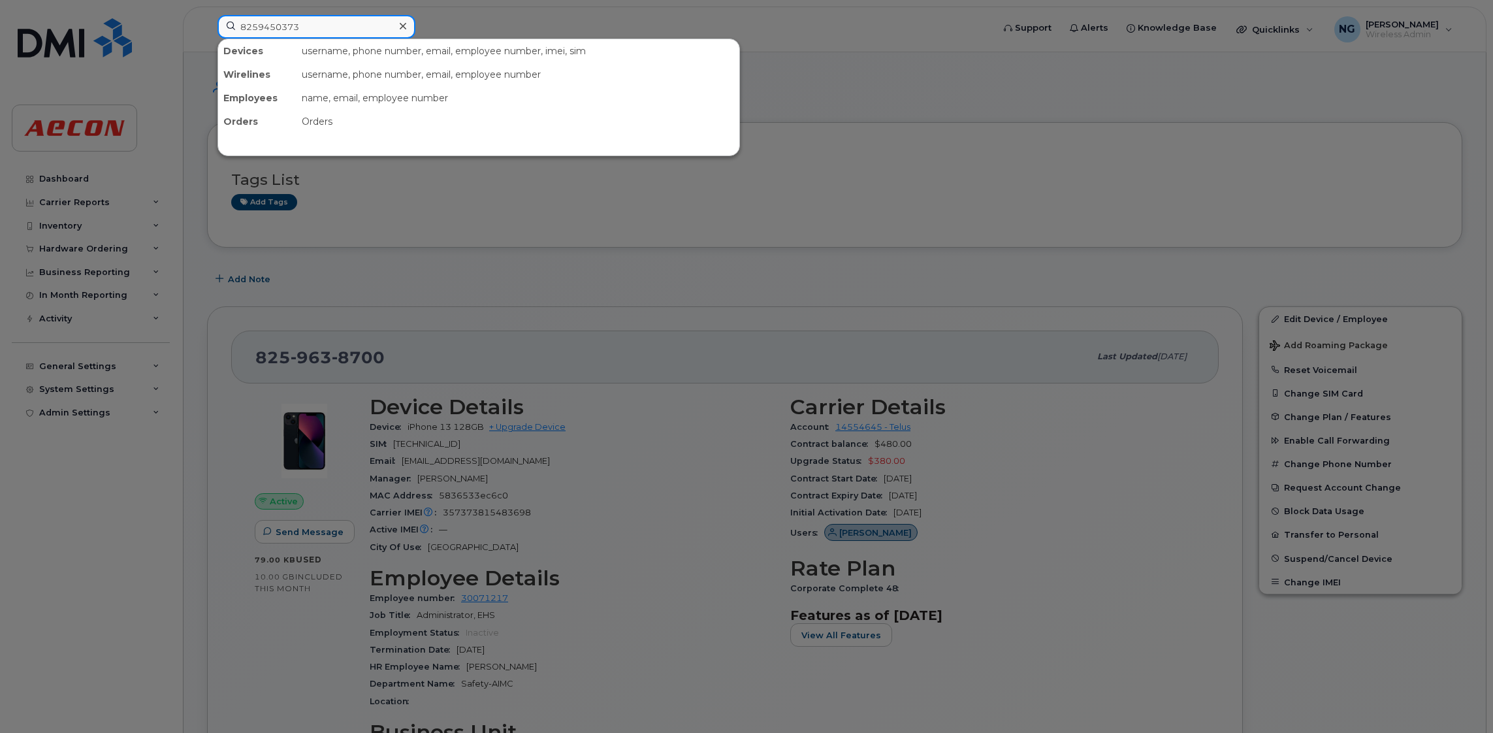
type input "8259450373"
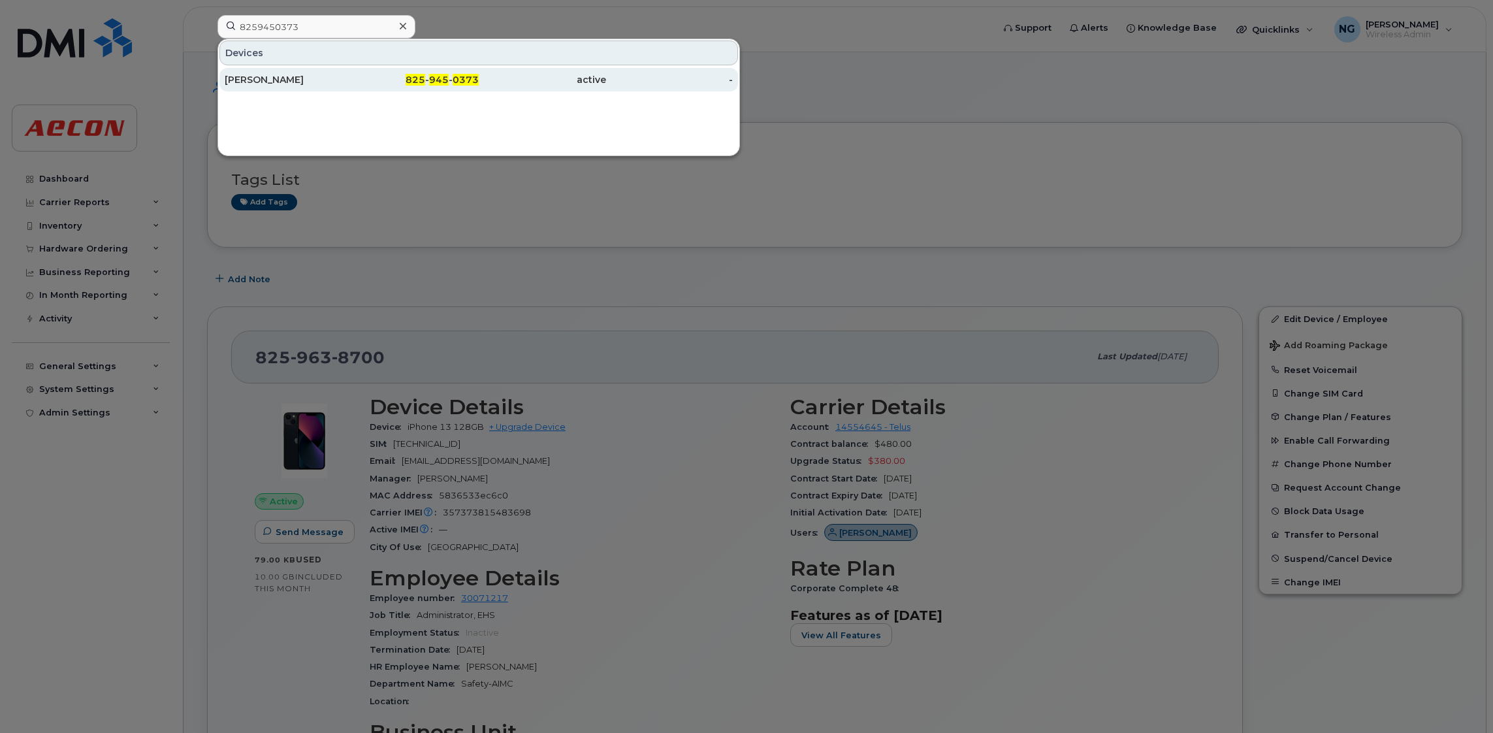
click at [468, 79] on span "0373" at bounding box center [466, 80] width 26 height 12
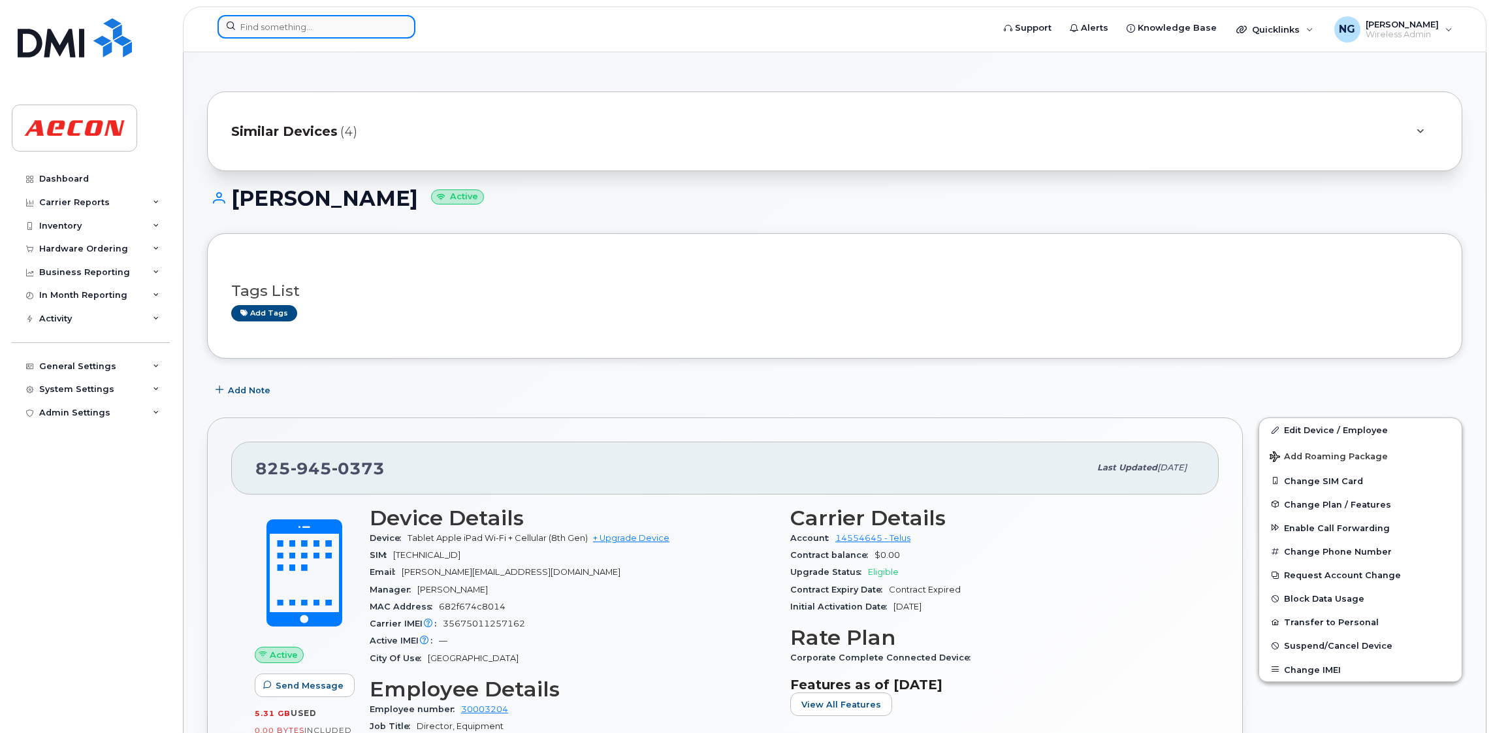
click at [323, 24] on input at bounding box center [316, 27] width 198 height 24
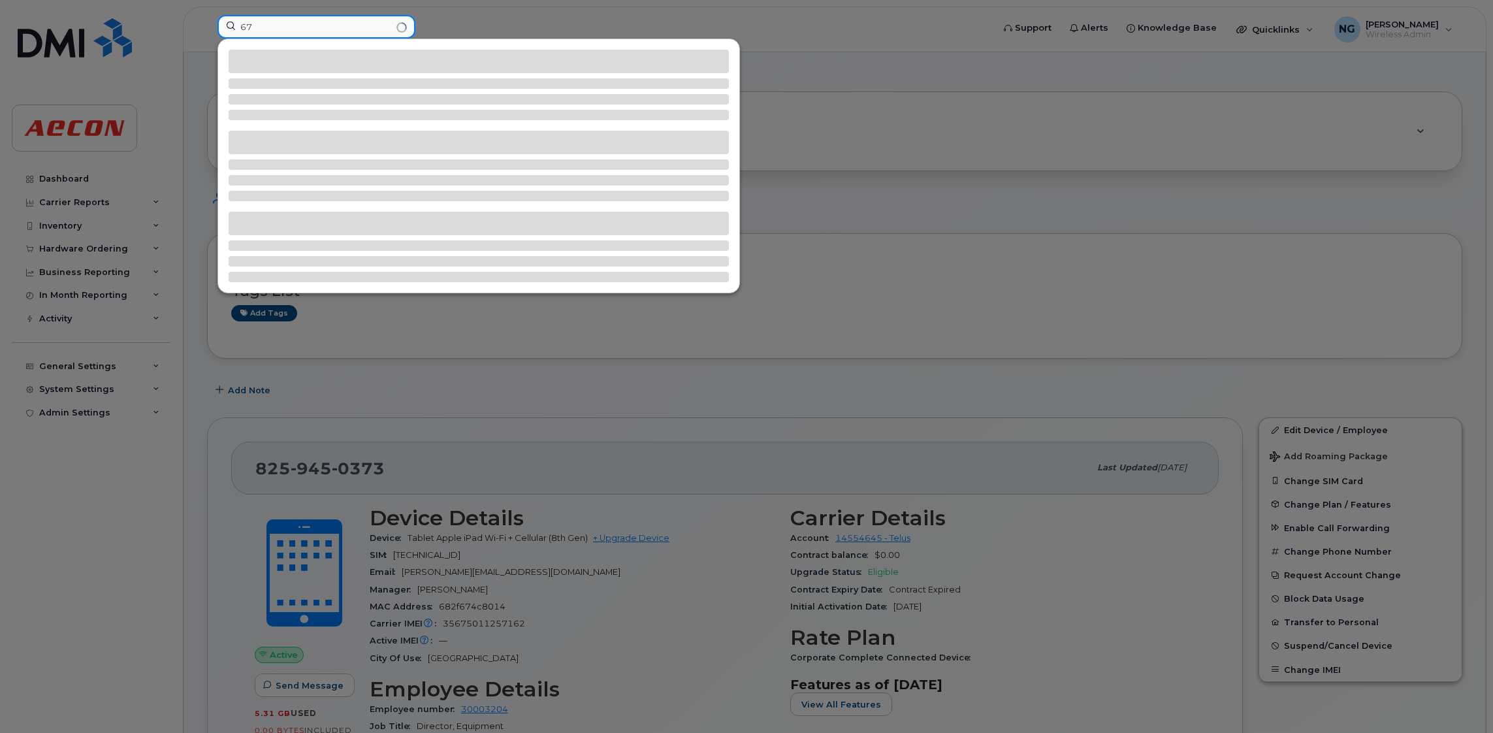
type input "6"
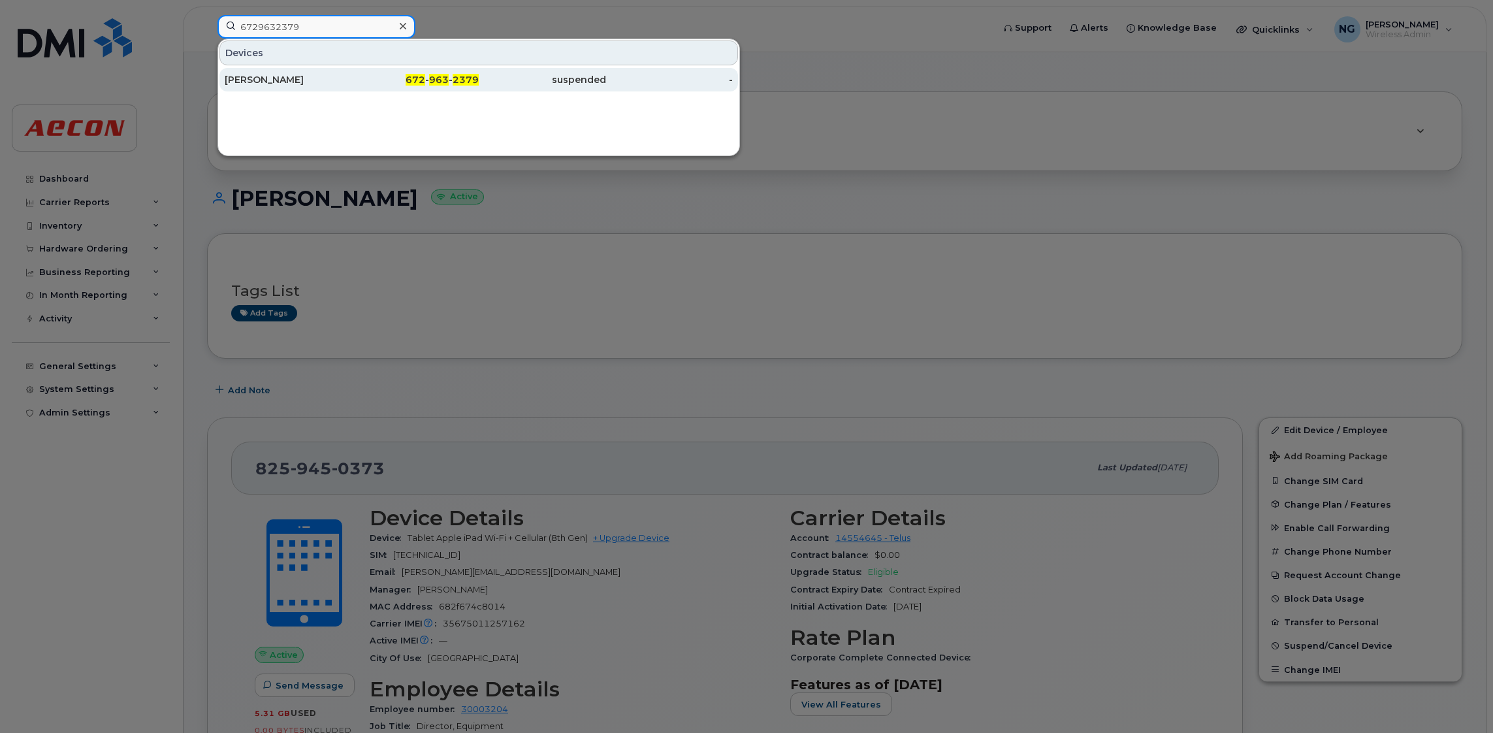
type input "6729632379"
click at [449, 76] on span "963" at bounding box center [439, 80] width 20 height 12
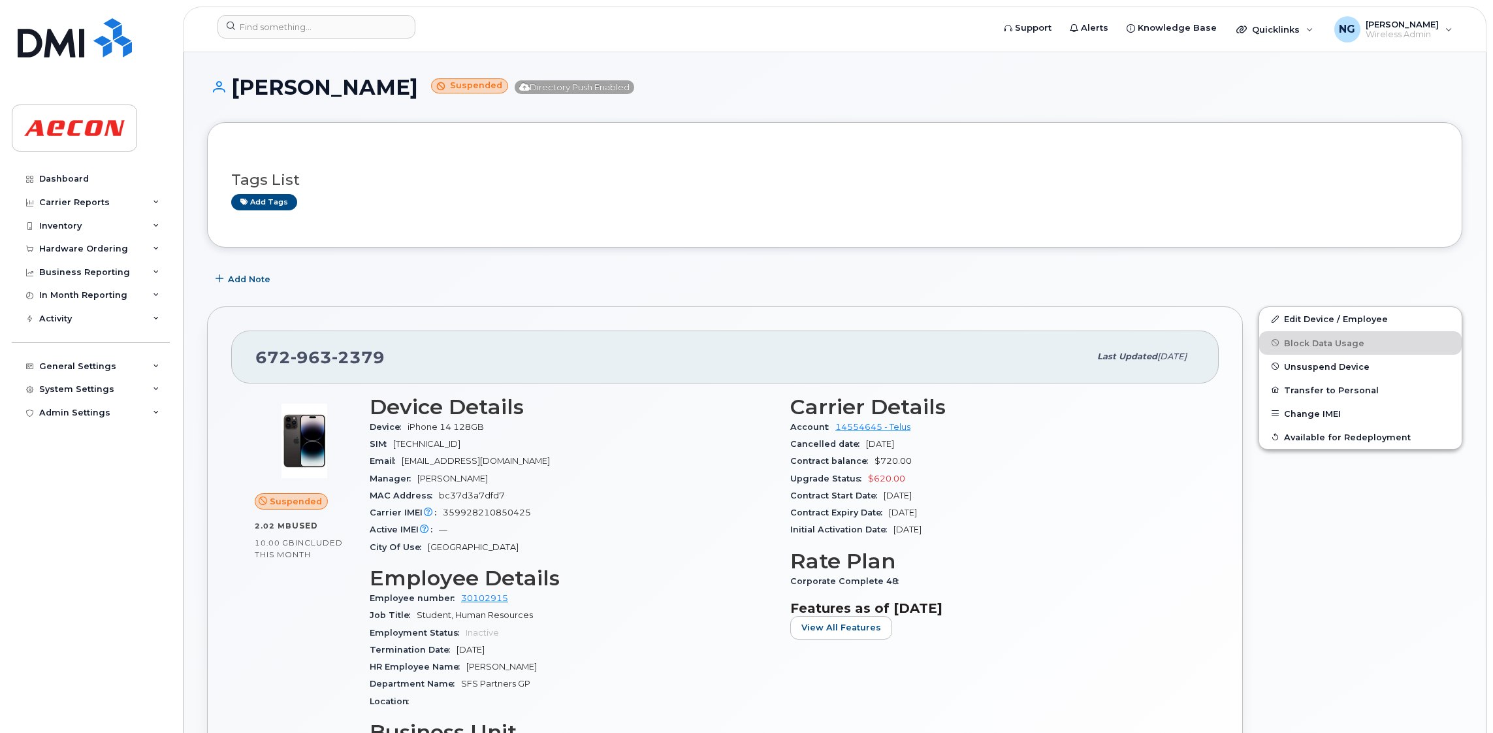
click at [1342, 577] on div "Edit Device / Employee Block Data Usage Unsuspend Device Transfer to Personal C…" at bounding box center [1359, 661] width 219 height 726
drag, startPoint x: 569, startPoint y: 250, endPoint x: 316, endPoint y: 108, distance: 290.3
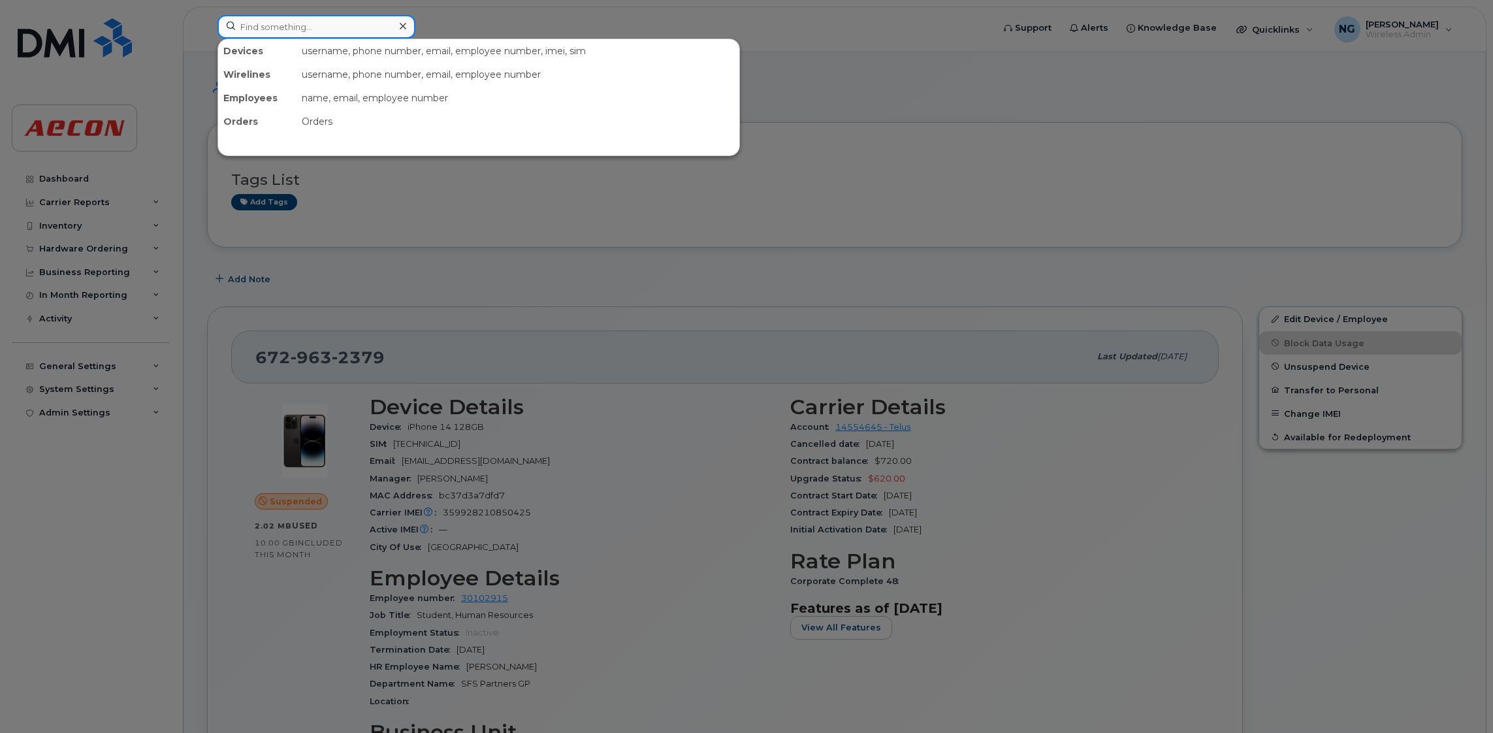
click at [291, 24] on input at bounding box center [316, 27] width 198 height 24
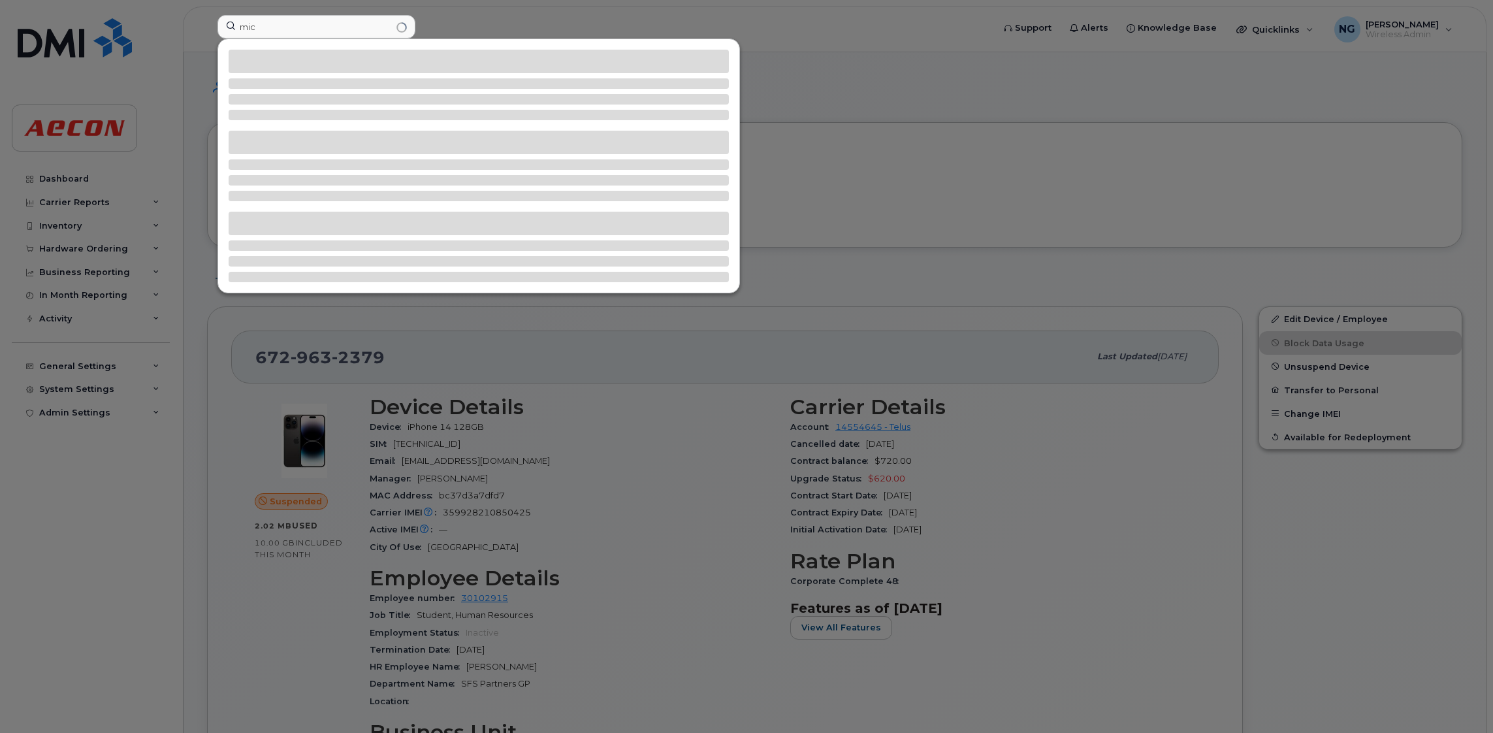
click at [824, 117] on div at bounding box center [746, 366] width 1493 height 733
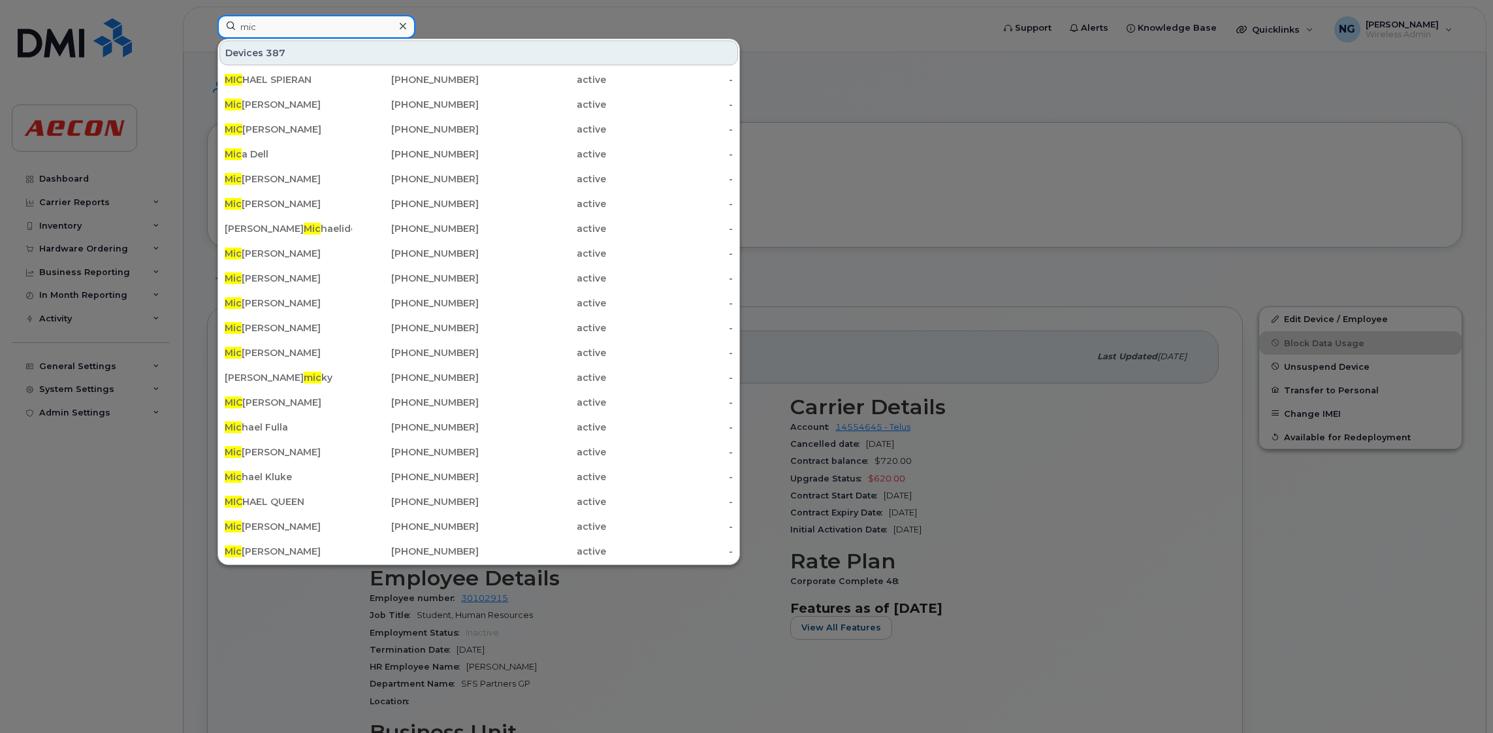
click at [326, 19] on input "mic" at bounding box center [316, 27] width 198 height 24
type input "m"
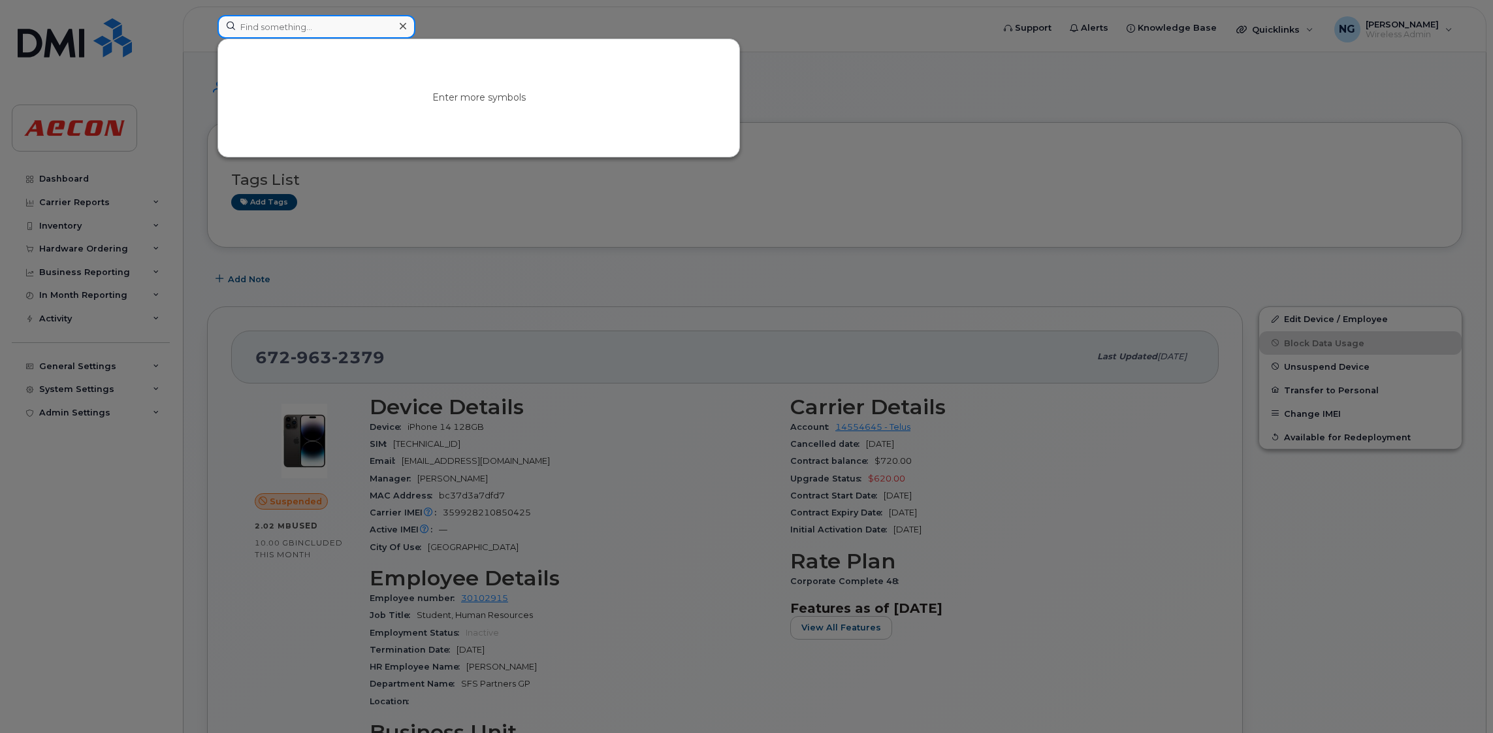
click at [358, 24] on input at bounding box center [316, 27] width 198 height 24
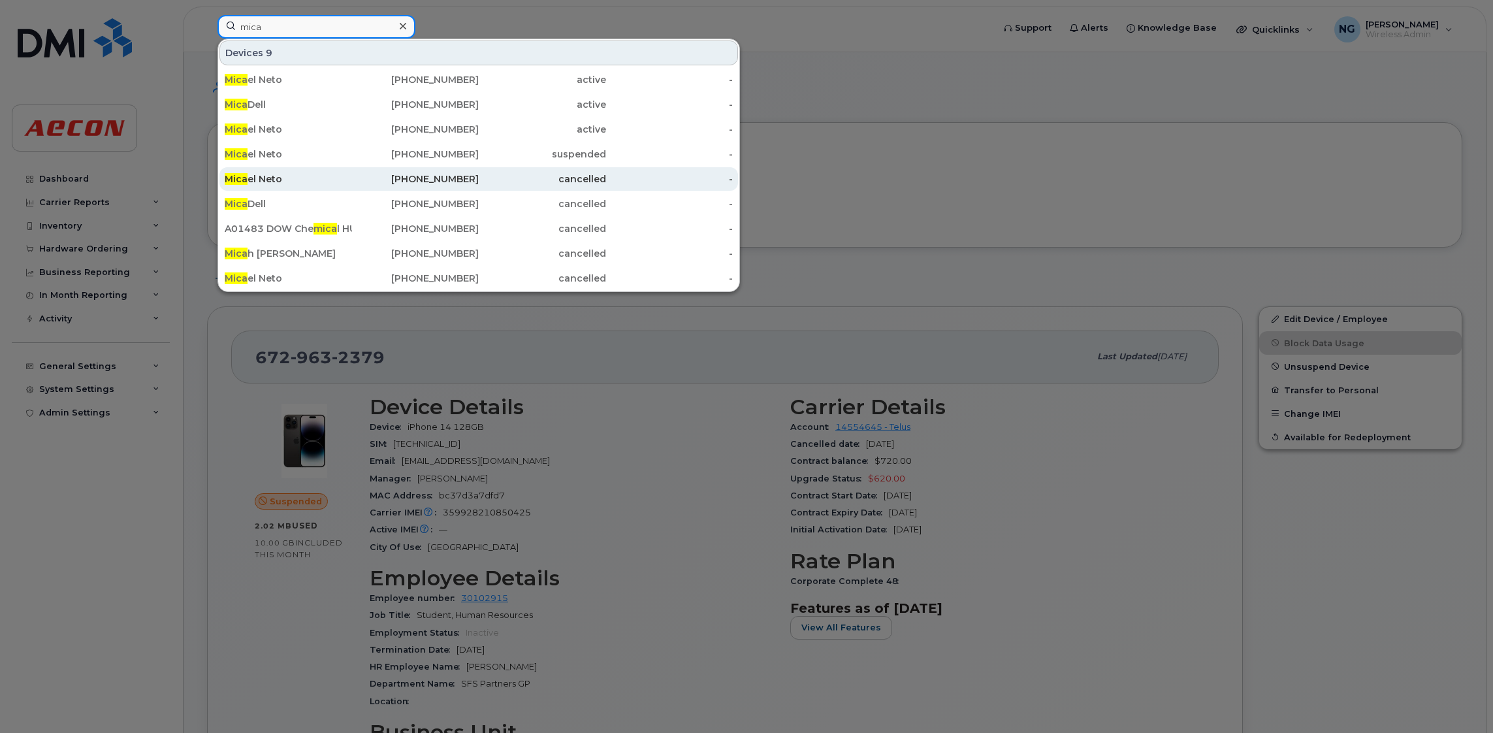
type input "mica"
click at [272, 174] on div "Mica el Neto" at bounding box center [288, 178] width 127 height 13
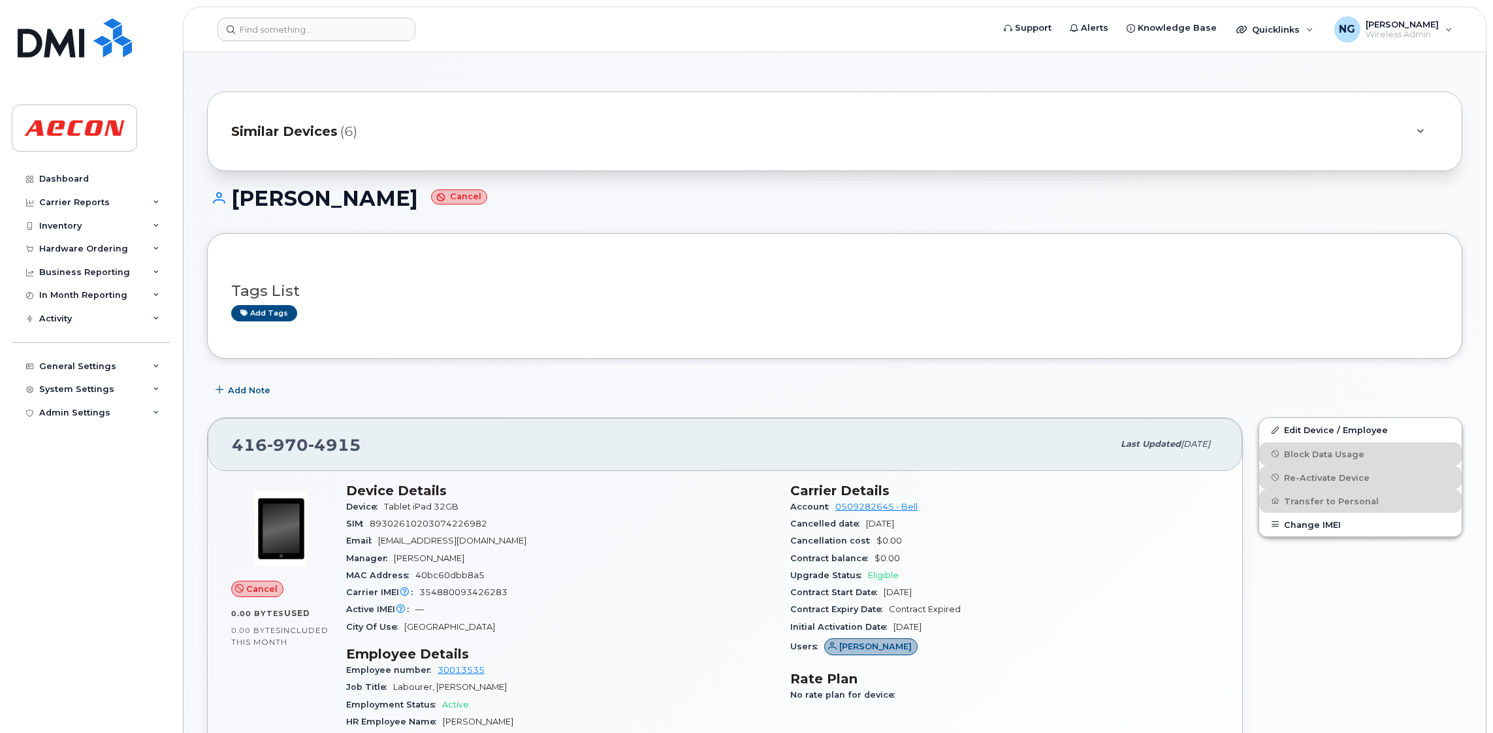
click at [284, 126] on span "Similar Devices" at bounding box center [284, 131] width 106 height 19
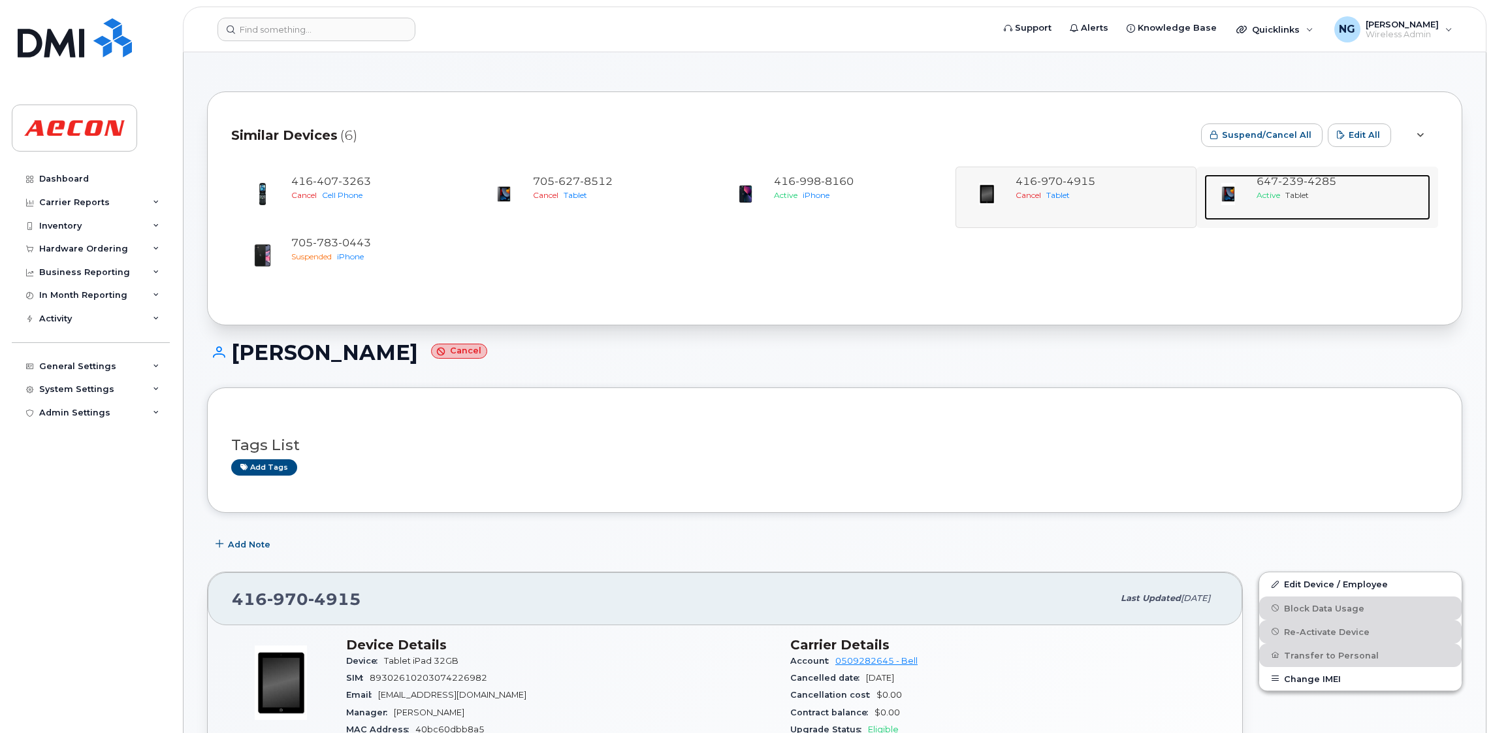
click at [1299, 188] on div "647 239 4285" at bounding box center [1340, 181] width 168 height 15
click at [1299, 190] on span "Tablet" at bounding box center [1297, 195] width 24 height 10
